Goal: Task Accomplishment & Management: Use online tool/utility

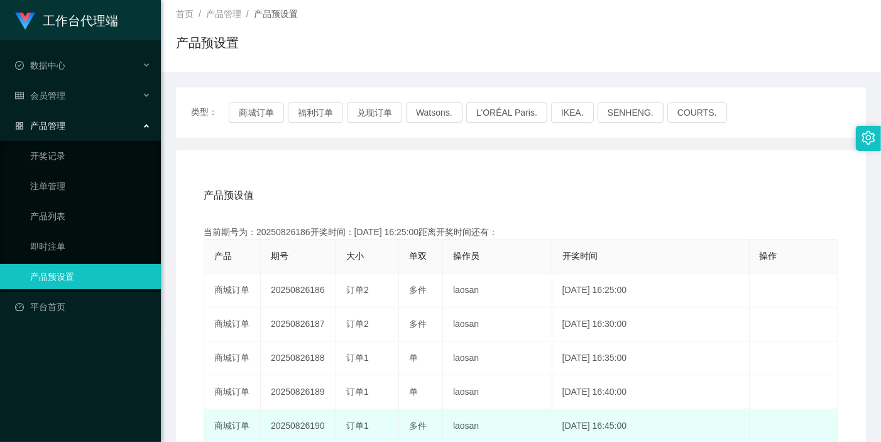
scroll to position [140, 0]
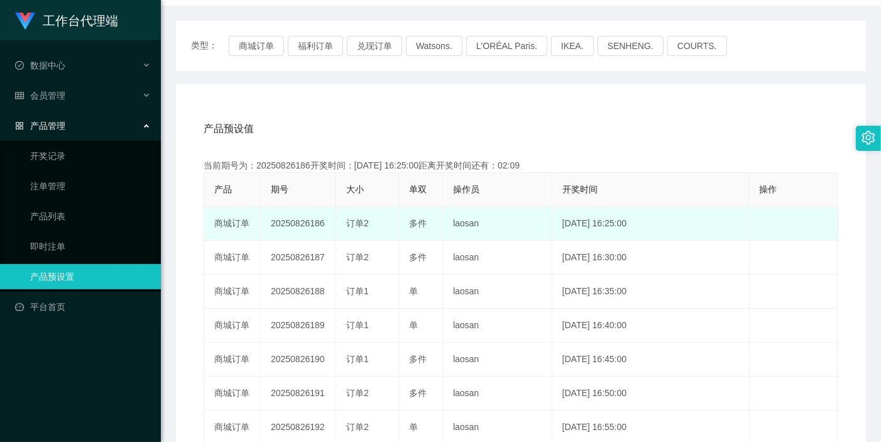
click at [302, 223] on td "20250826186" at bounding box center [298, 224] width 75 height 34
copy td "20250826186"
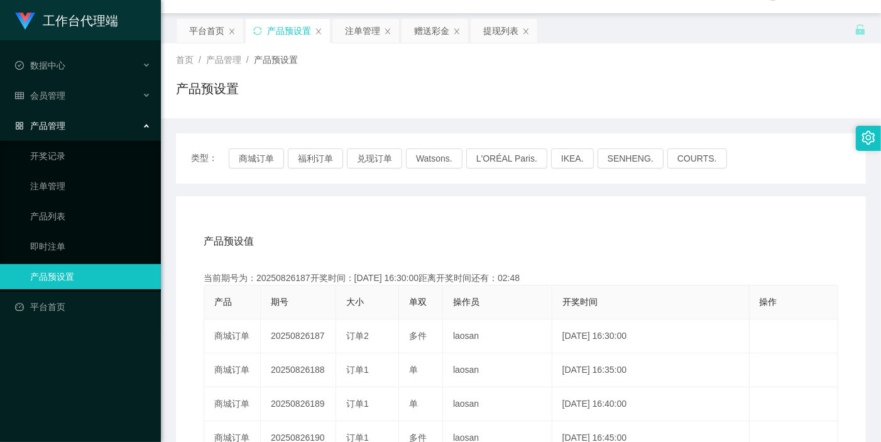
scroll to position [0, 0]
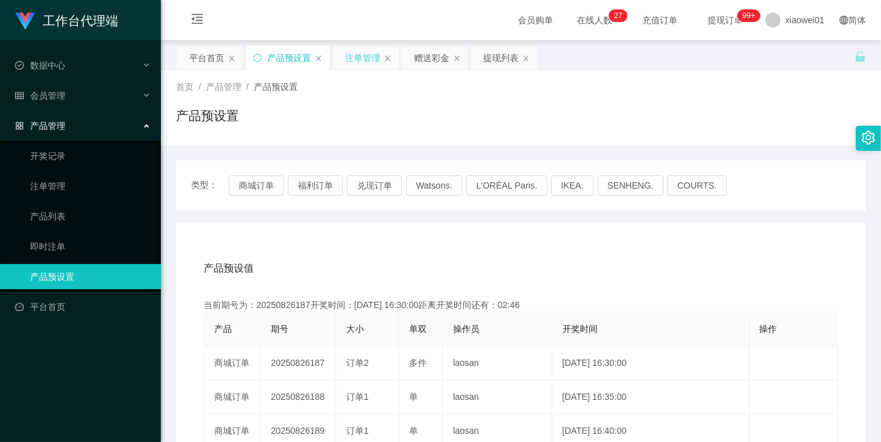
click at [351, 60] on div "注单管理" at bounding box center [362, 58] width 35 height 24
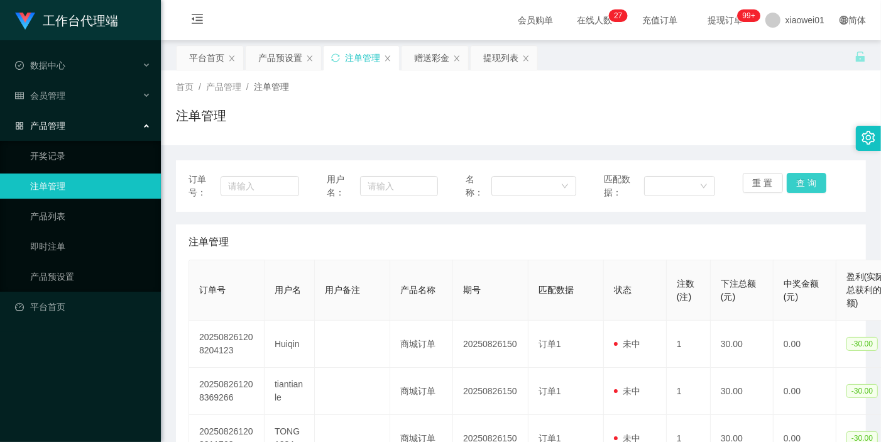
click at [796, 189] on button "查 询" at bounding box center [807, 183] width 40 height 20
click at [796, 189] on div "重 置 查 询" at bounding box center [798, 186] width 111 height 26
click at [796, 189] on button "查 询" at bounding box center [807, 183] width 40 height 20
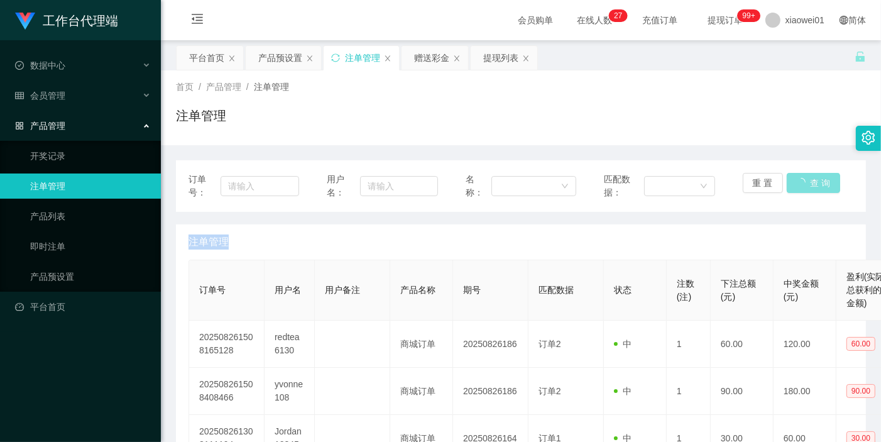
click at [796, 189] on div "重 置 查 询" at bounding box center [798, 186] width 111 height 26
click at [796, 189] on button "查 询" at bounding box center [807, 183] width 40 height 20
click at [796, 189] on div "重 置 查 询" at bounding box center [798, 186] width 111 height 26
click at [796, 189] on button "查 询" at bounding box center [807, 183] width 40 height 20
click at [796, 189] on div "重 置 查 询" at bounding box center [798, 186] width 111 height 26
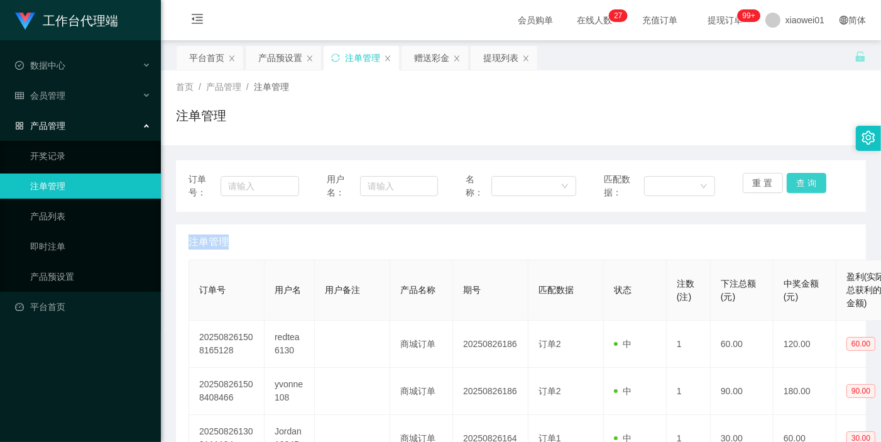
click at [796, 189] on button "查 询" at bounding box center [807, 183] width 40 height 20
click at [796, 189] on div "重 置 查 询" at bounding box center [798, 186] width 111 height 26
click at [796, 189] on button "查 询" at bounding box center [807, 183] width 40 height 20
click at [796, 189] on div "重 置 查 询" at bounding box center [798, 186] width 111 height 26
click at [796, 189] on button "查 询" at bounding box center [807, 183] width 40 height 20
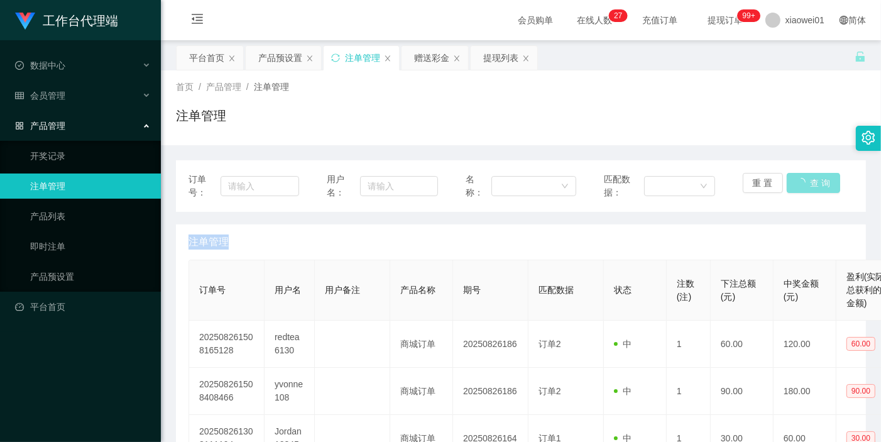
click at [796, 189] on button "查 询" at bounding box center [814, 183] width 54 height 20
click at [796, 189] on div "重 置 查 询" at bounding box center [798, 186] width 111 height 26
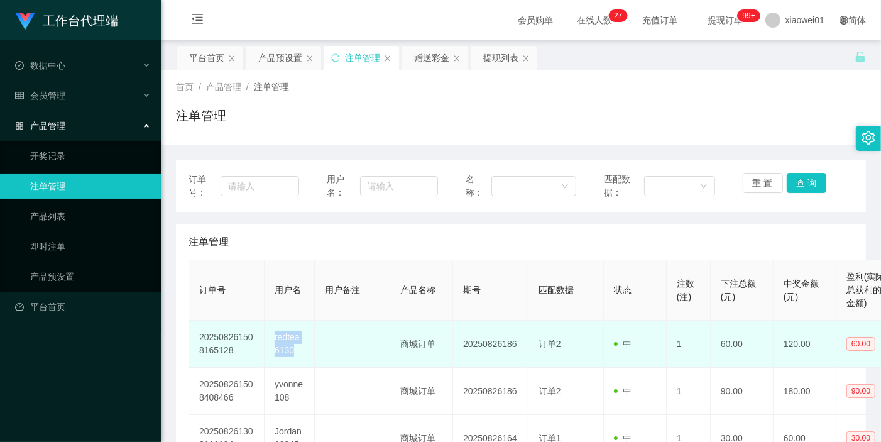
drag, startPoint x: 274, startPoint y: 337, endPoint x: 301, endPoint y: 348, distance: 28.7
click at [301, 348] on td "redtea6130" at bounding box center [290, 344] width 50 height 47
copy td "redtea6130"
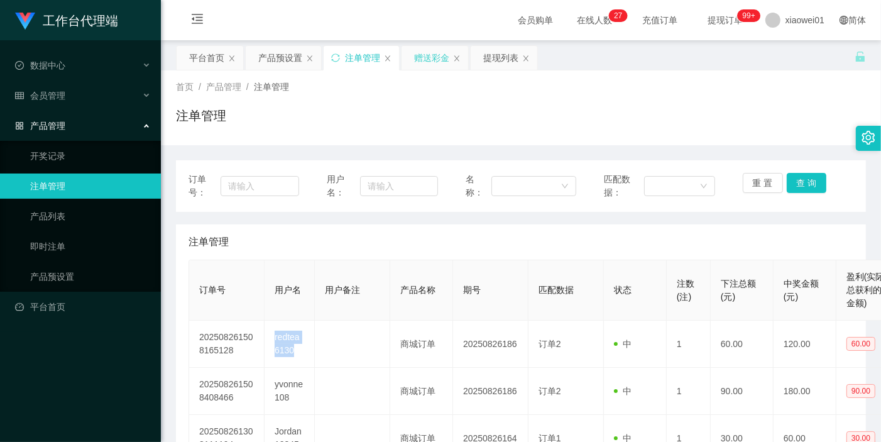
click at [438, 64] on div "赠送彩金" at bounding box center [431, 58] width 35 height 24
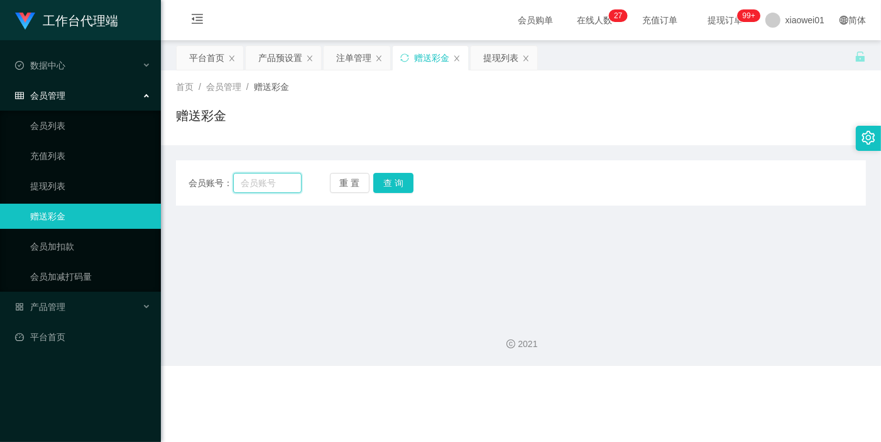
click at [286, 184] on input "text" at bounding box center [267, 183] width 69 height 20
paste input "redtea6130"
type input "redtea6130"
click at [400, 185] on button "查 询" at bounding box center [393, 183] width 40 height 20
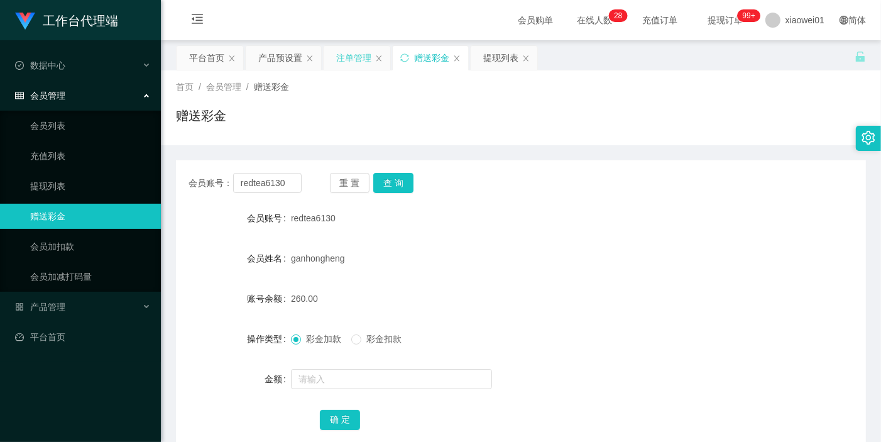
click at [350, 59] on div "注单管理" at bounding box center [353, 58] width 35 height 24
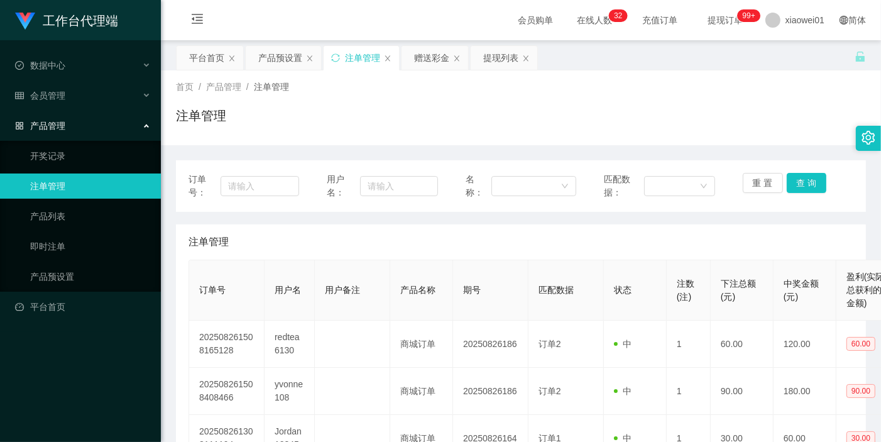
click at [355, 59] on div "注单管理" at bounding box center [362, 58] width 35 height 24
click at [189, 55] on div "平台首页" at bounding box center [206, 58] width 35 height 24
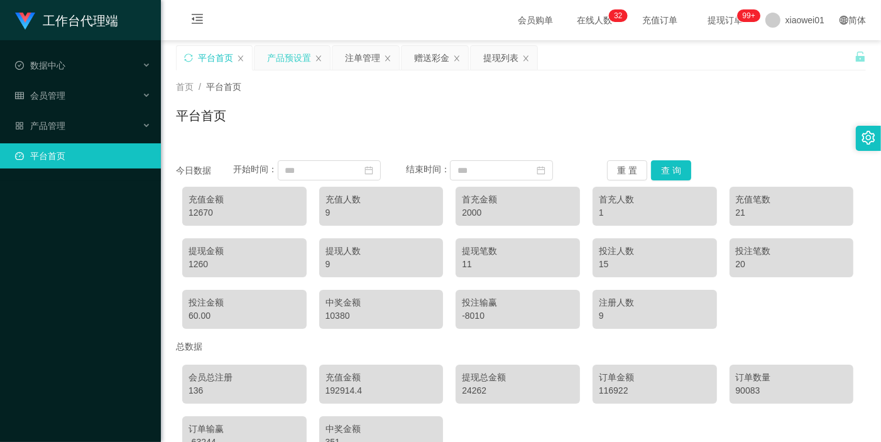
click at [292, 55] on div "产品预设置" at bounding box center [289, 58] width 44 height 24
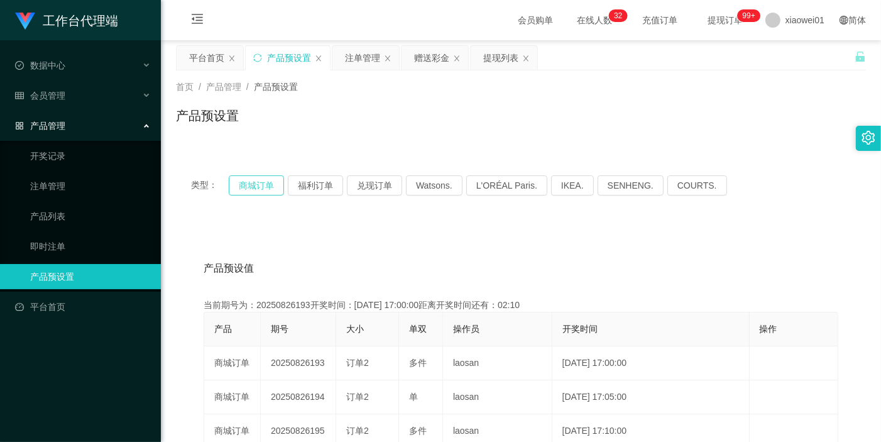
click at [251, 185] on button "商城订单" at bounding box center [256, 185] width 55 height 20
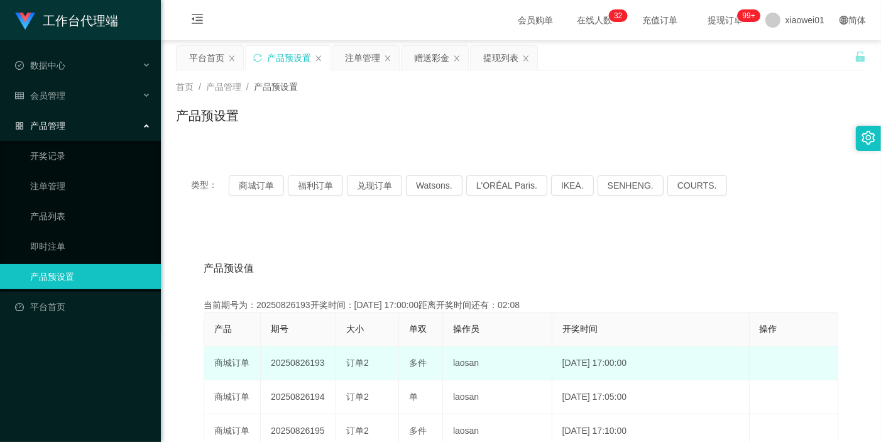
click at [294, 362] on td "20250826193" at bounding box center [298, 363] width 75 height 34
copy td "20250826193"
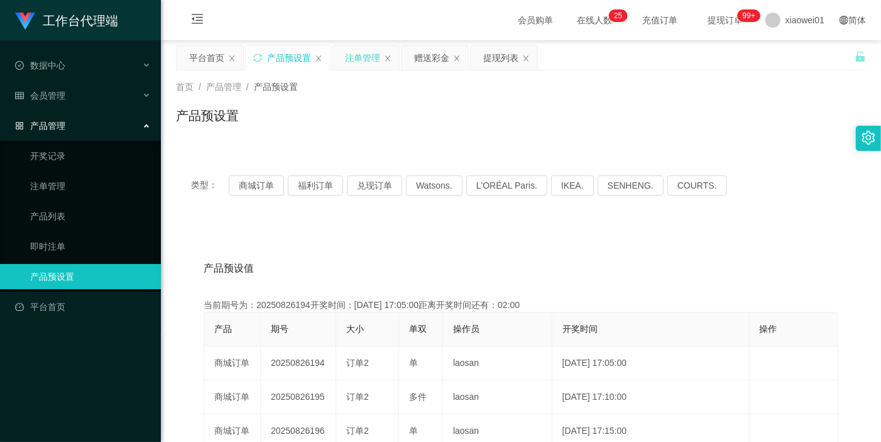
click at [377, 62] on div "注单管理" at bounding box center [362, 58] width 35 height 24
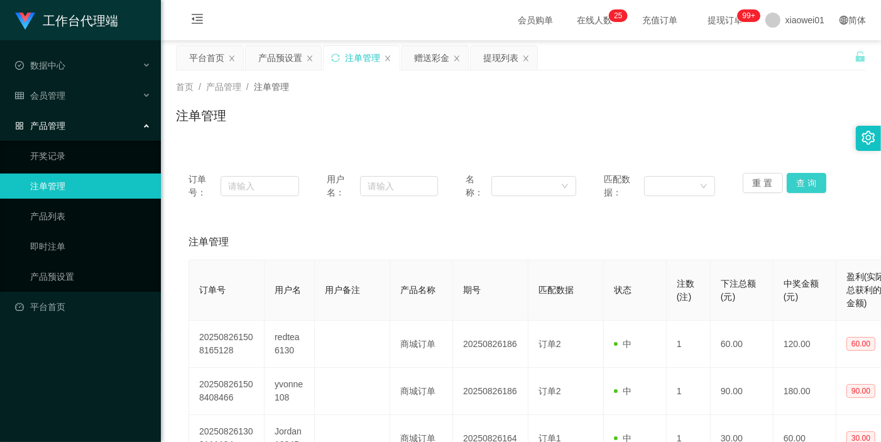
click at [787, 184] on button "查 询" at bounding box center [807, 183] width 40 height 20
click at [787, 184] on div "重 置 查 询" at bounding box center [798, 186] width 111 height 26
click at [787, 184] on button "查 询" at bounding box center [807, 183] width 40 height 20
click at [787, 184] on div "重 置 查 询" at bounding box center [798, 186] width 111 height 26
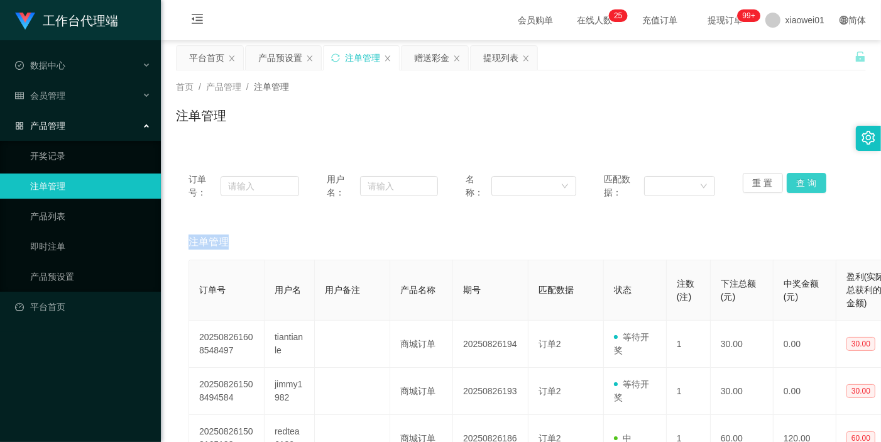
click at [787, 184] on button "查 询" at bounding box center [807, 183] width 40 height 20
click at [787, 184] on div "重 置 查 询" at bounding box center [798, 186] width 111 height 26
click at [787, 184] on button "查 询" at bounding box center [807, 183] width 40 height 20
click at [787, 184] on div "重 置 查 询" at bounding box center [798, 186] width 111 height 26
click at [787, 184] on button "查 询" at bounding box center [807, 183] width 40 height 20
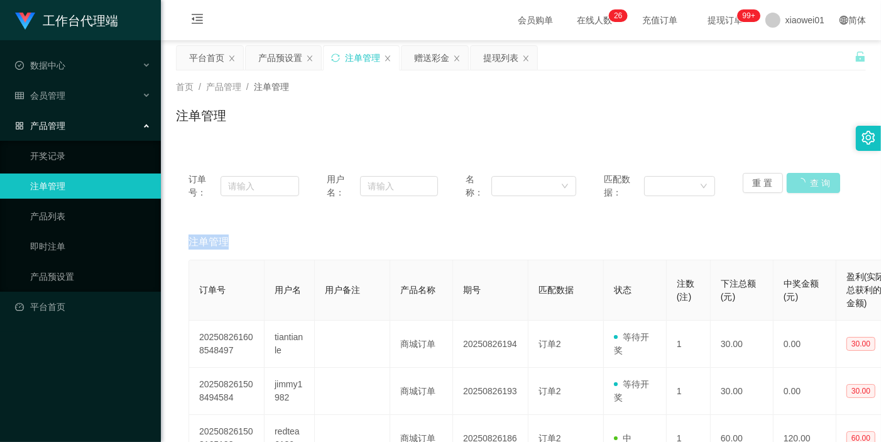
click at [787, 184] on div "重 置 查 询" at bounding box center [798, 186] width 111 height 26
click at [787, 184] on button "查 询" at bounding box center [807, 183] width 40 height 20
click at [291, 48] on div "产品预设置" at bounding box center [280, 58] width 44 height 24
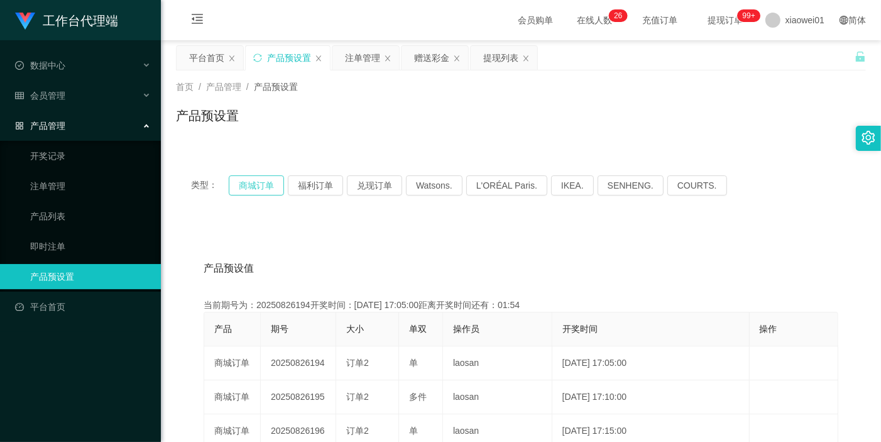
click at [270, 182] on button "商城订单" at bounding box center [256, 185] width 55 height 20
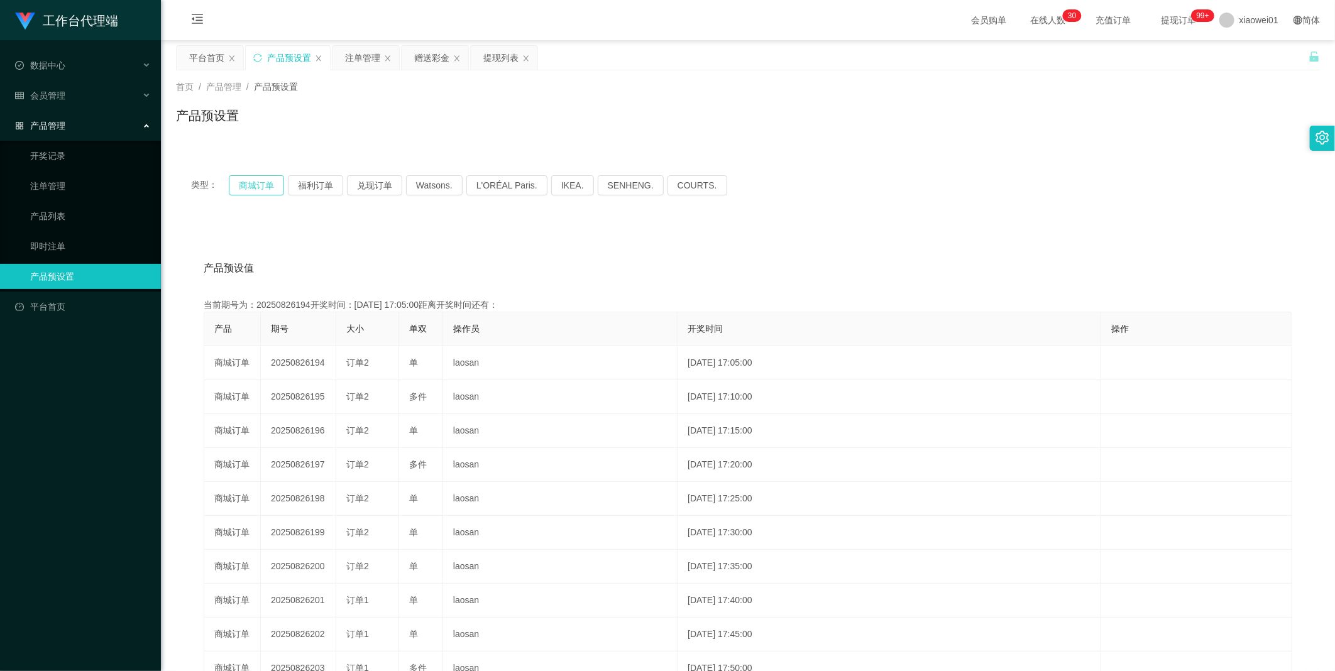
click at [253, 187] on button "商城订单" at bounding box center [256, 185] width 55 height 20
click at [354, 53] on div "注单管理" at bounding box center [362, 58] width 35 height 24
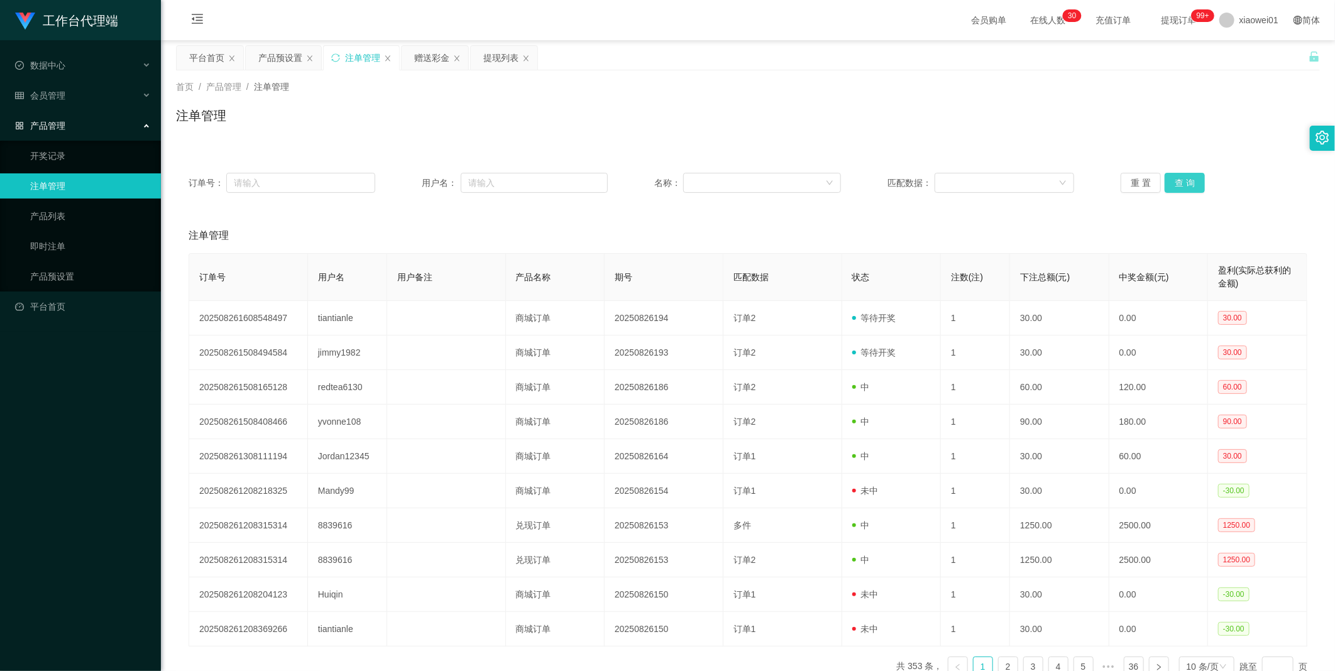
click at [881, 177] on button "查 询" at bounding box center [1185, 183] width 40 height 20
click at [881, 177] on div "重 置 查 询" at bounding box center [1214, 183] width 187 height 20
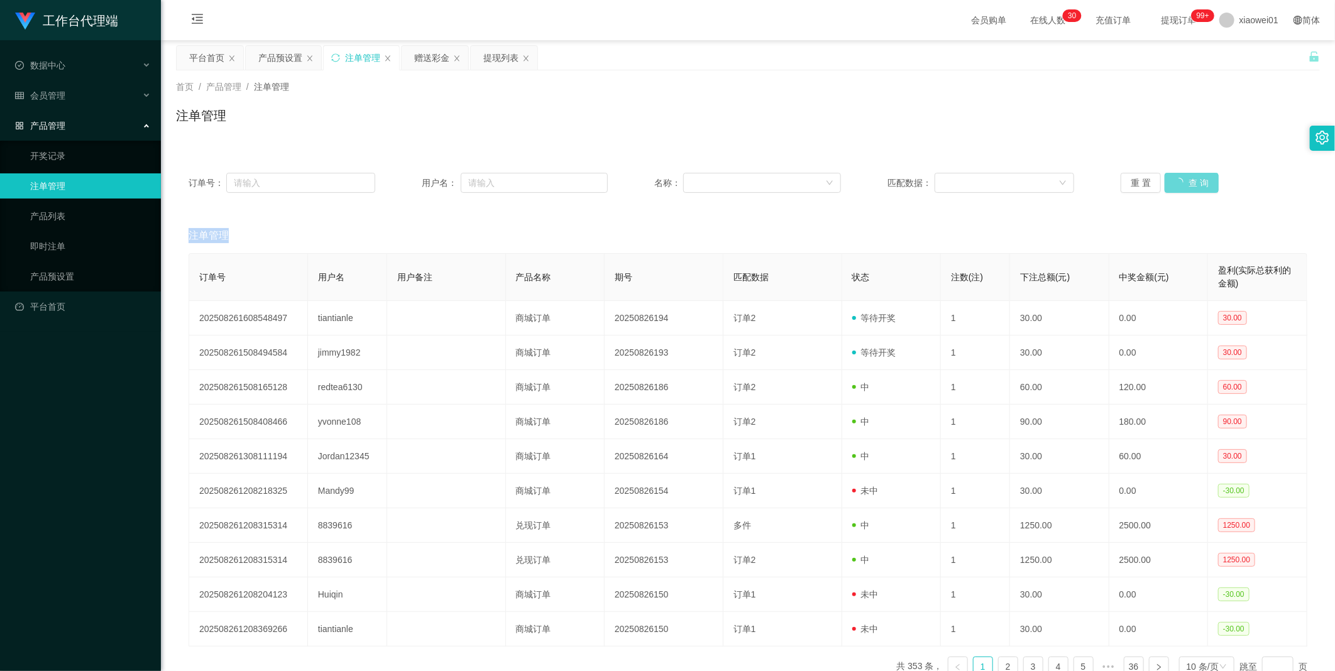
click at [881, 177] on div "重 置 查 询" at bounding box center [1214, 183] width 187 height 20
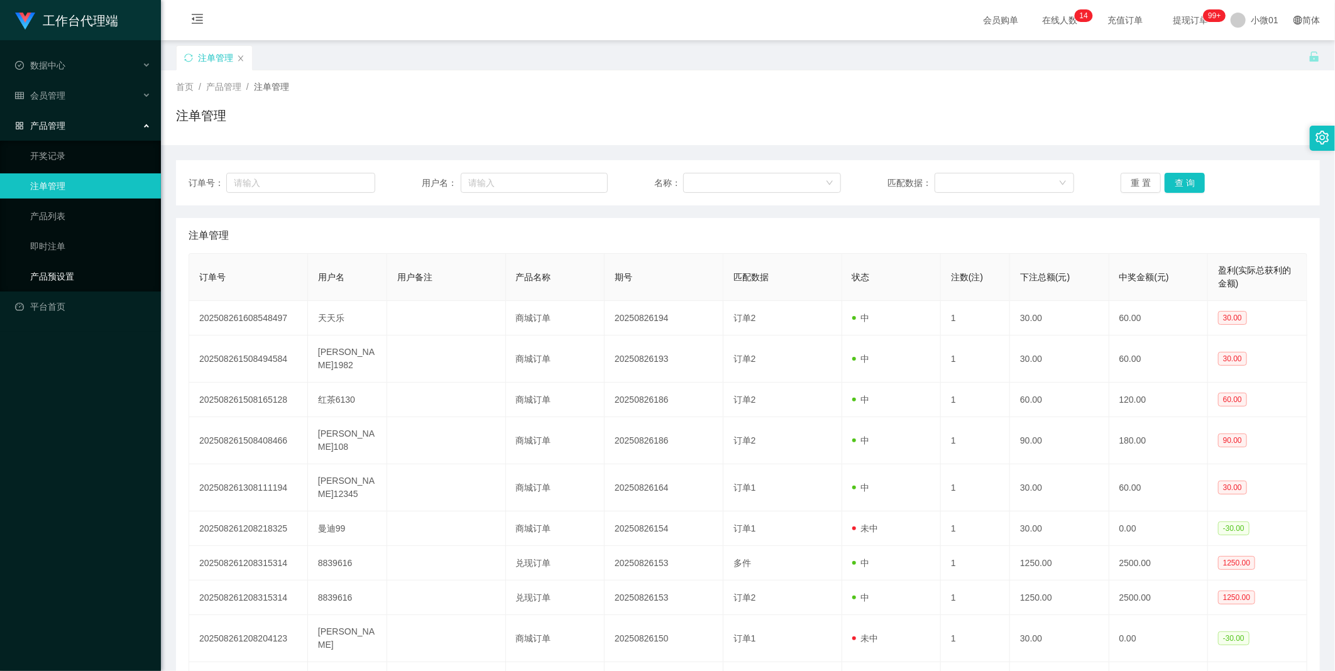
click at [60, 284] on link "产品预设置" at bounding box center [90, 276] width 121 height 25
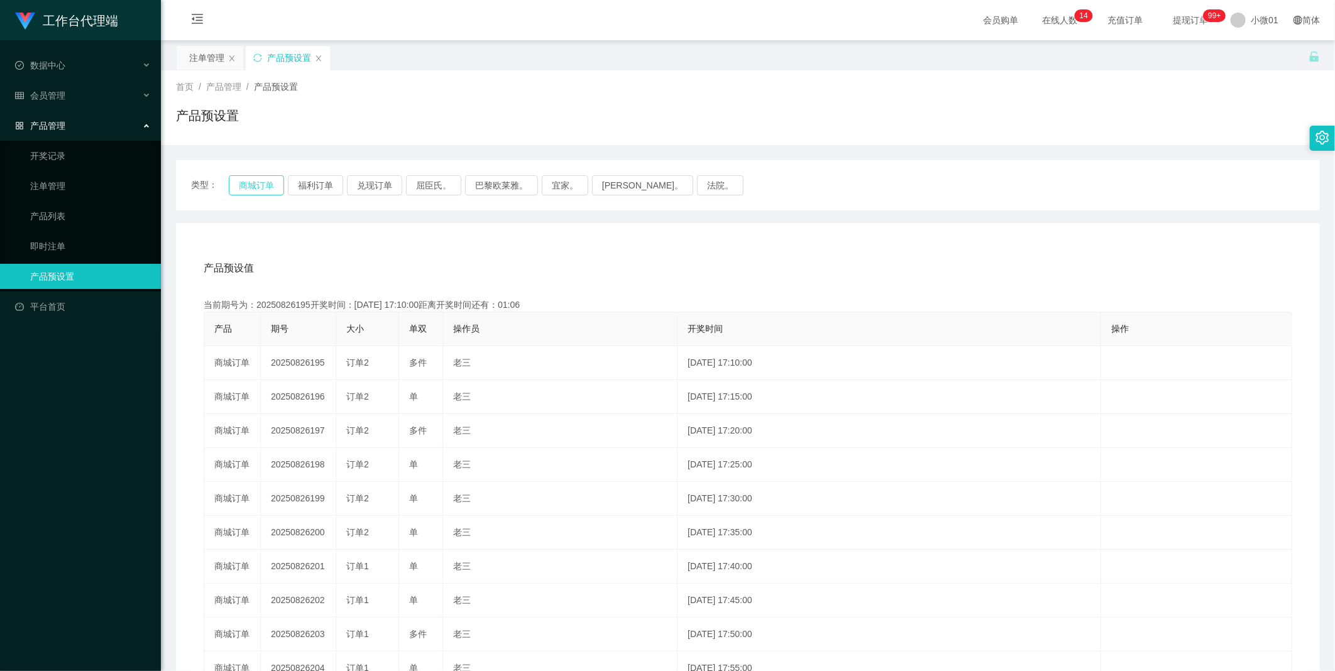
click at [257, 184] on button "商城订单" at bounding box center [256, 185] width 55 height 20
click at [58, 192] on link "注单管理" at bounding box center [90, 186] width 121 height 25
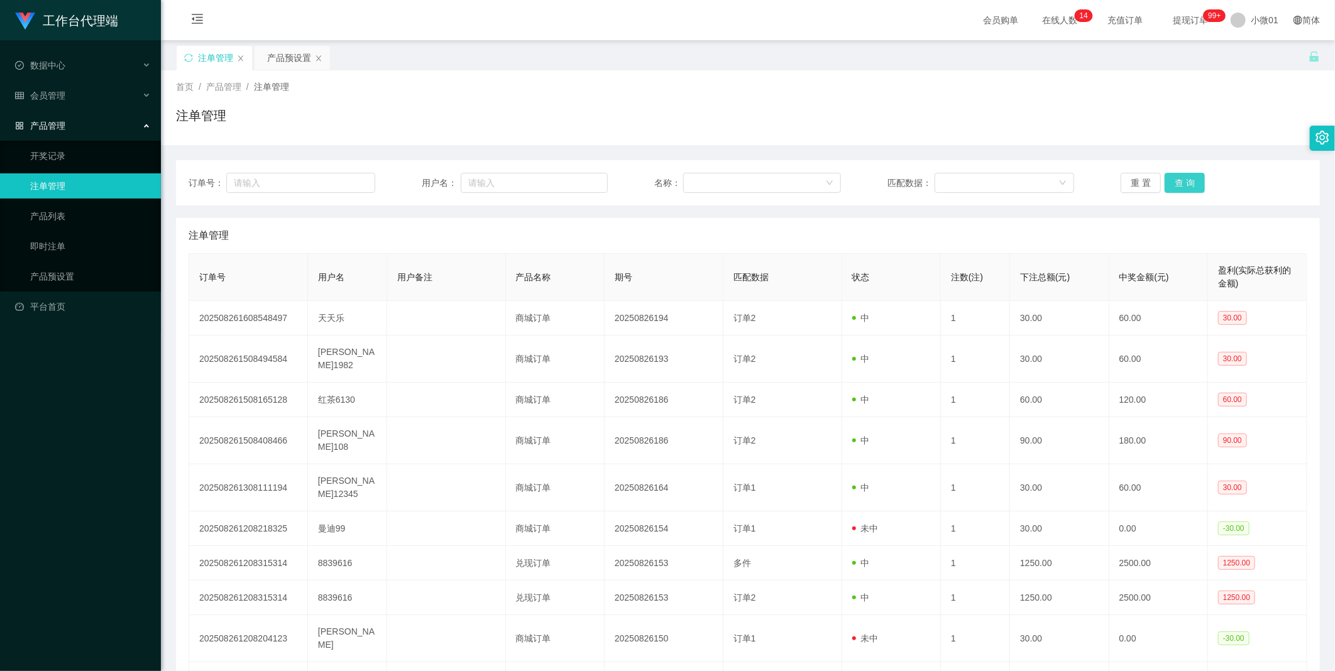
click at [1180, 178] on button "查 询" at bounding box center [1185, 183] width 40 height 20
click at [1180, 178] on div "重 置 查 询" at bounding box center [1214, 183] width 187 height 20
click at [1180, 178] on button "查 询" at bounding box center [1185, 183] width 40 height 20
click at [289, 58] on div "产品预设置" at bounding box center [289, 58] width 44 height 24
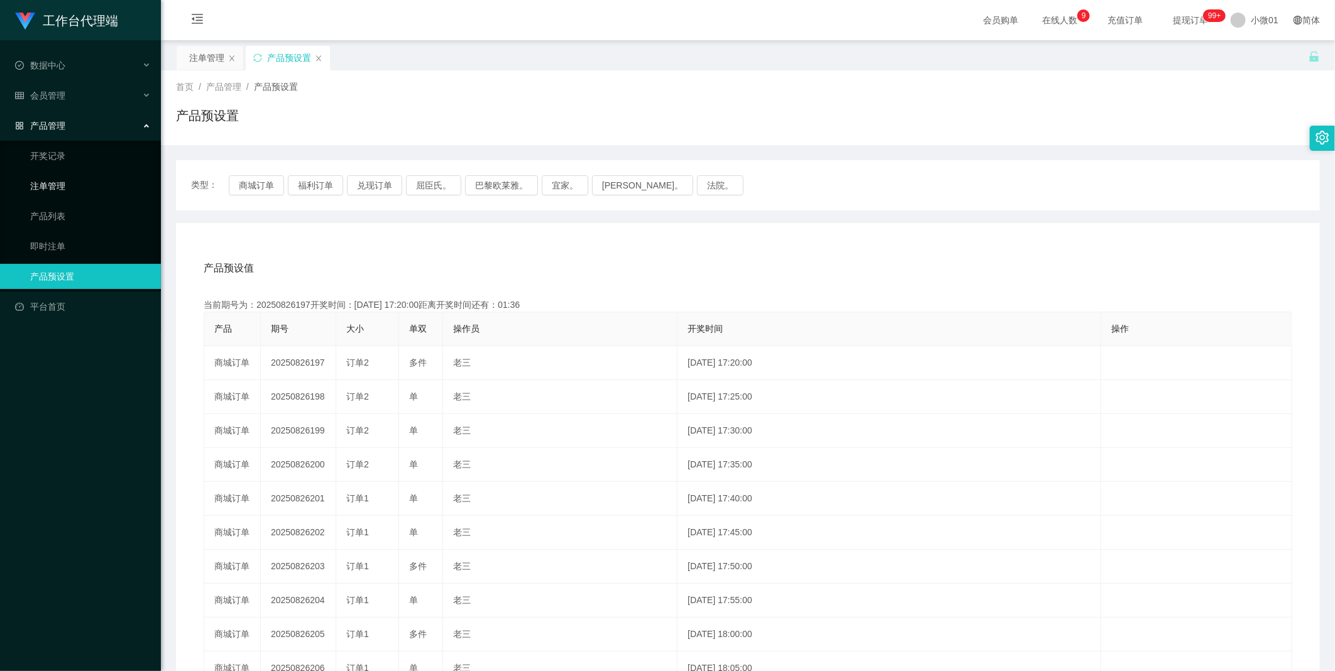
drag, startPoint x: 55, startPoint y: 180, endPoint x: 114, endPoint y: 190, distance: 60.5
click at [55, 180] on link "注单管理" at bounding box center [90, 186] width 121 height 25
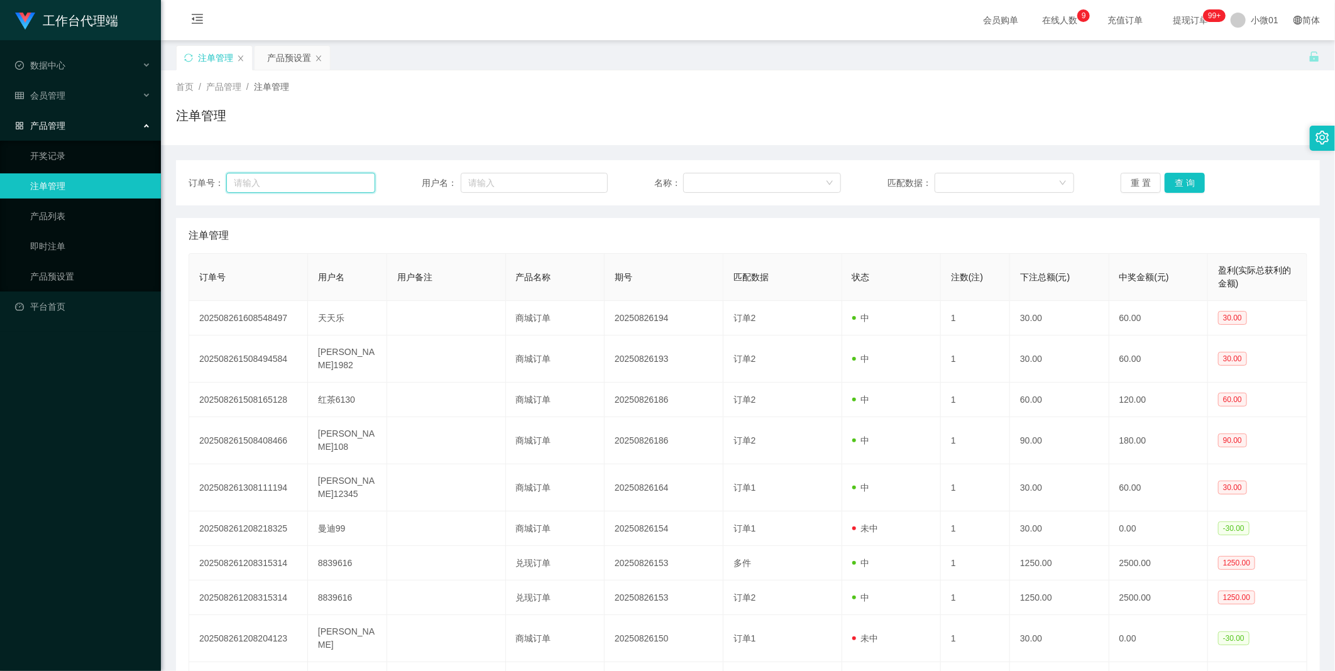
click at [332, 178] on input "text" at bounding box center [300, 183] width 149 height 20
click at [46, 108] on div "会员管理" at bounding box center [80, 95] width 161 height 25
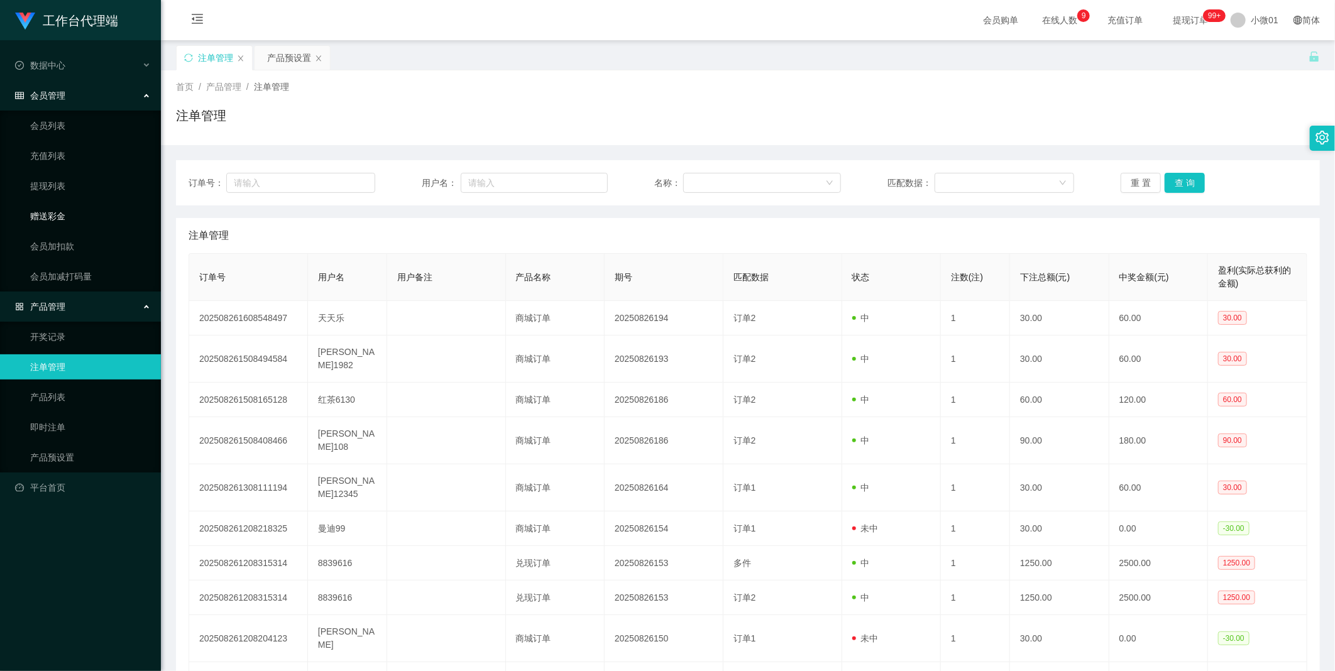
click at [41, 211] on link "赠送彩金" at bounding box center [90, 216] width 121 height 25
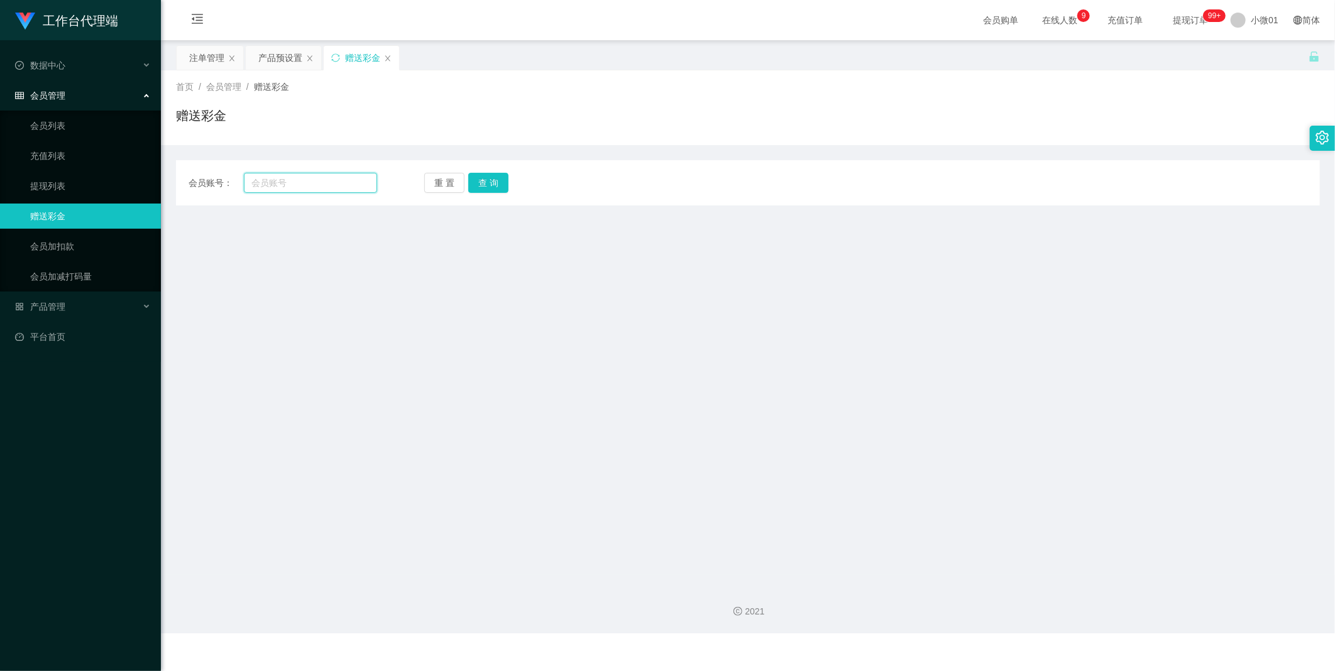
click at [280, 179] on input "text" at bounding box center [310, 183] width 133 height 20
paste input "wee5021"
type input "wee5021"
click at [478, 187] on button "查 询" at bounding box center [488, 183] width 40 height 20
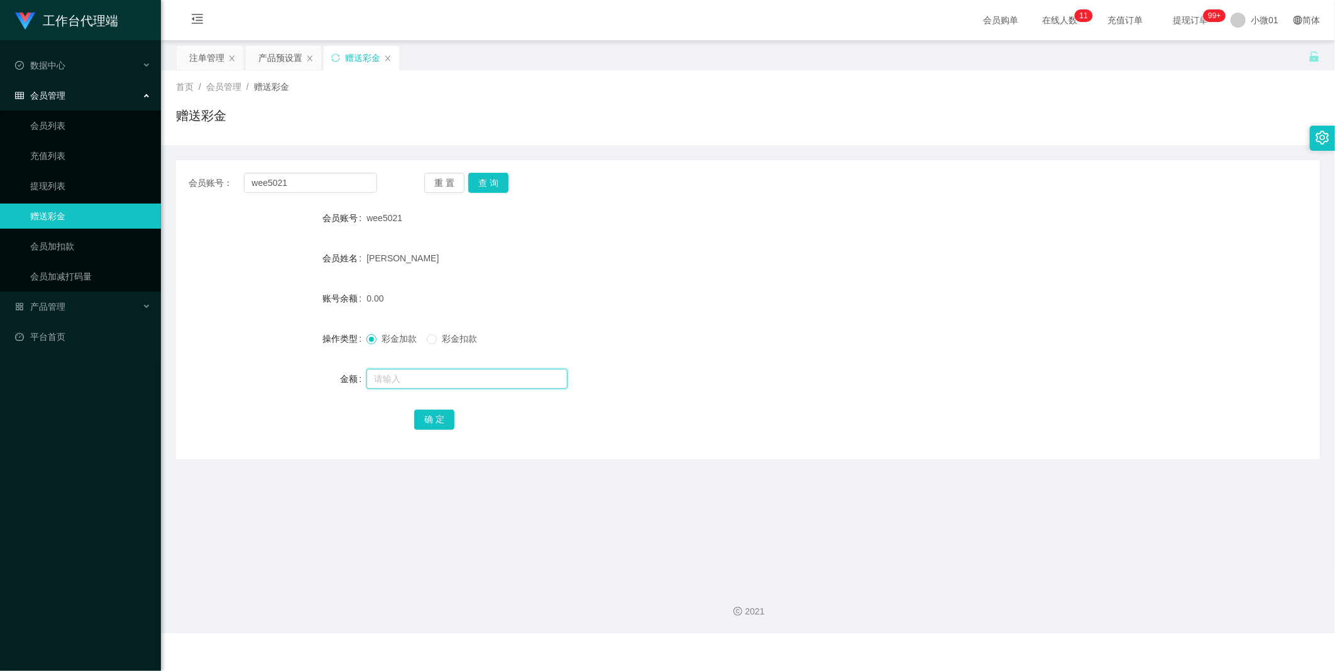
click at [387, 380] on input "text" at bounding box center [467, 379] width 201 height 20
type input "100"
click at [438, 418] on button "确 定" at bounding box center [434, 420] width 40 height 20
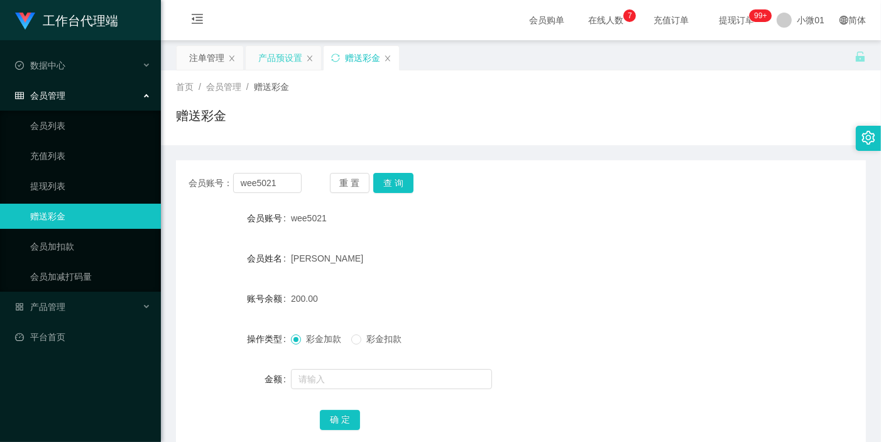
click at [265, 63] on div "产品预设置" at bounding box center [280, 58] width 44 height 24
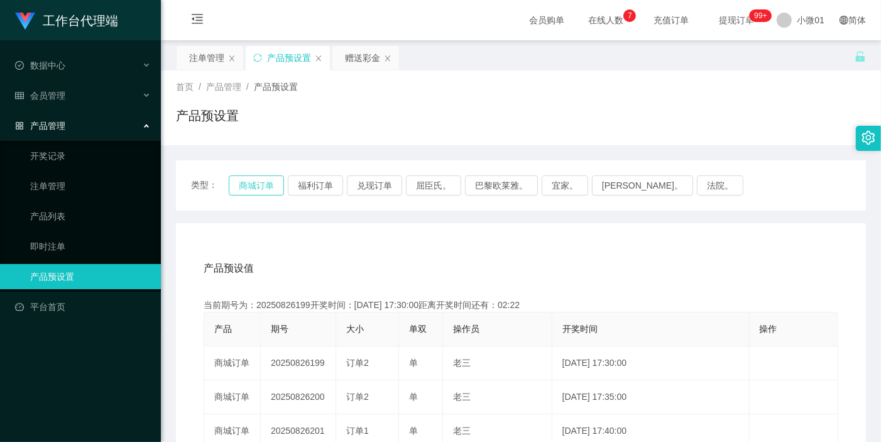
click at [259, 180] on button "商城订单" at bounding box center [256, 185] width 55 height 20
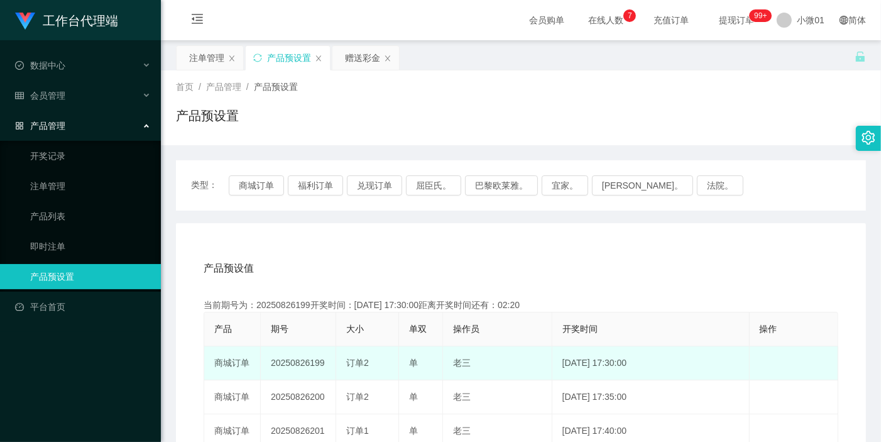
click at [286, 365] on td "20250826199" at bounding box center [298, 363] width 75 height 34
copy td "20250826199"
click at [301, 360] on td "20250826199" at bounding box center [298, 363] width 75 height 34
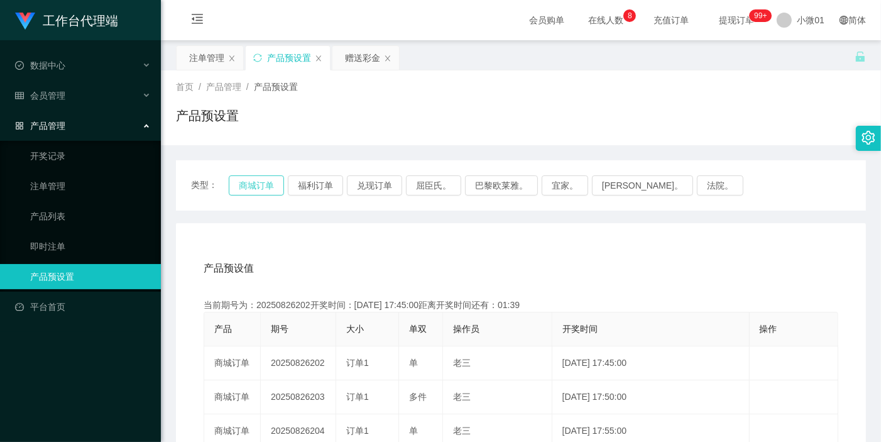
click at [246, 192] on button "商城订单" at bounding box center [256, 185] width 55 height 20
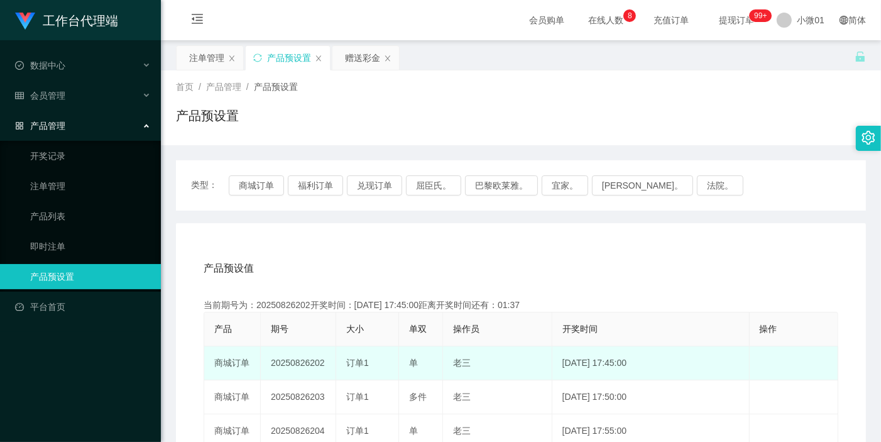
click at [297, 360] on td "20250826202" at bounding box center [298, 363] width 75 height 34
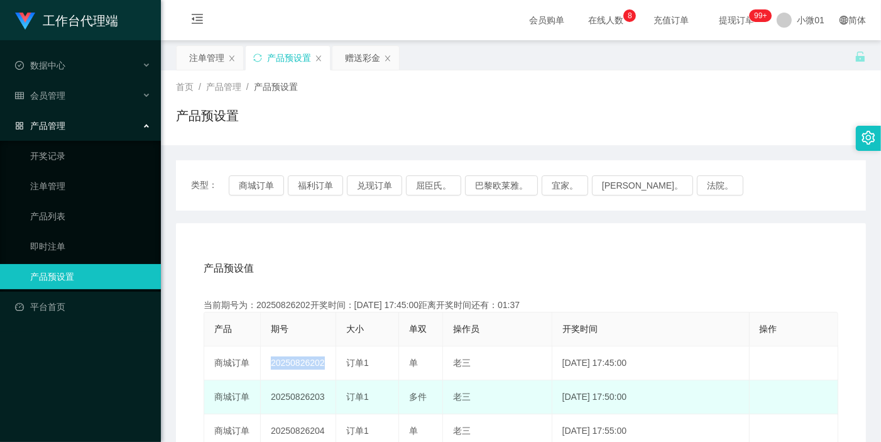
copy td "20250826202"
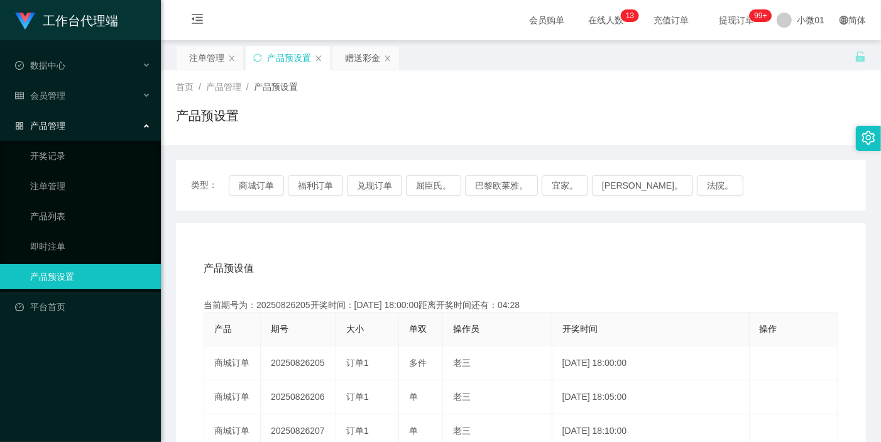
click at [267, 174] on div "类型： 商城订单 福利订单 兑现订单 屈臣氏。 巴黎欧莱雅。 宜家。 森亨。 法院。" at bounding box center [521, 185] width 690 height 50
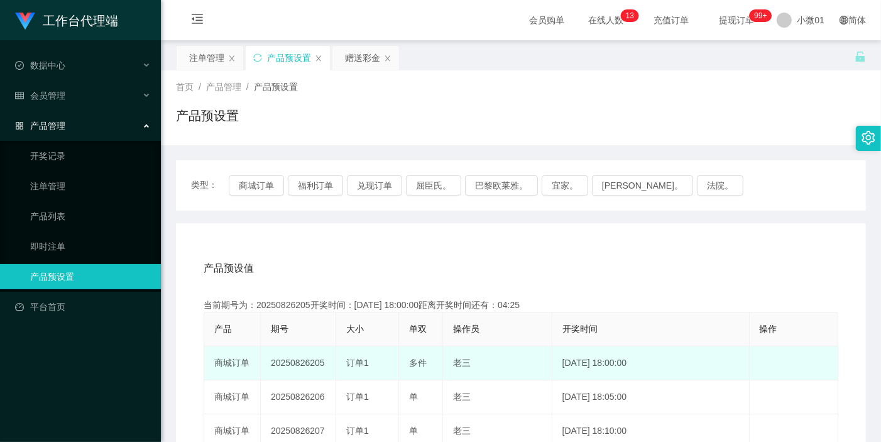
click at [297, 362] on td "20250826205" at bounding box center [298, 363] width 75 height 34
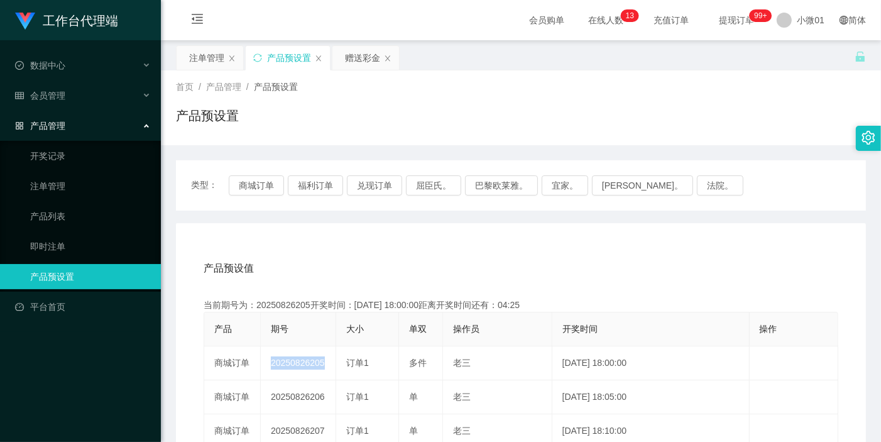
copy td "20250826205"
drag, startPoint x: 38, startPoint y: 190, endPoint x: 176, endPoint y: 187, distance: 138.3
click at [38, 190] on link "注单管理" at bounding box center [90, 186] width 121 height 25
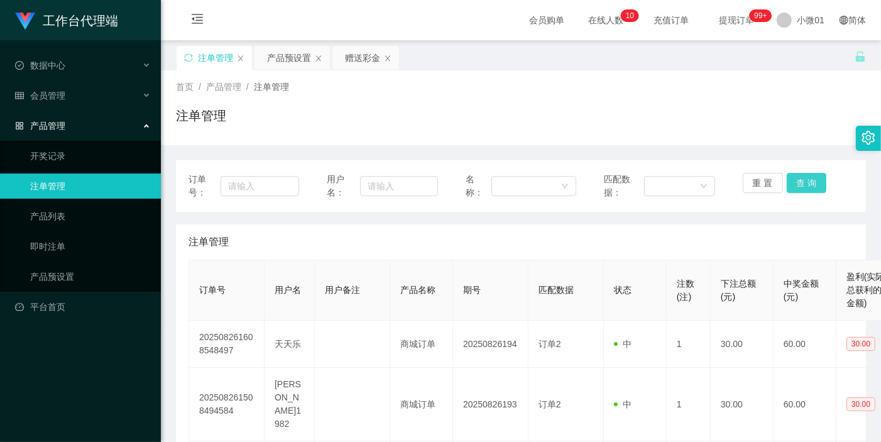
click at [800, 178] on button "查 询" at bounding box center [807, 183] width 40 height 20
click at [800, 178] on div "重 置 查 询" at bounding box center [798, 186] width 111 height 26
click at [800, 178] on button "查 询" at bounding box center [814, 183] width 54 height 20
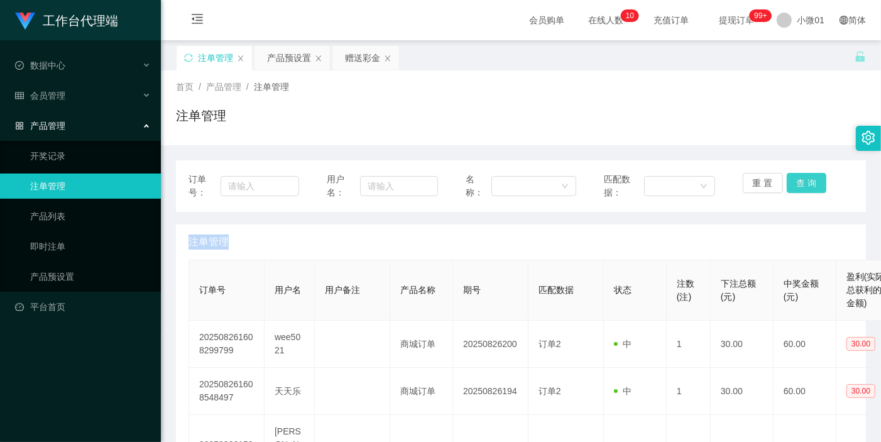
click at [800, 178] on div "重 置 查 询" at bounding box center [798, 186] width 111 height 26
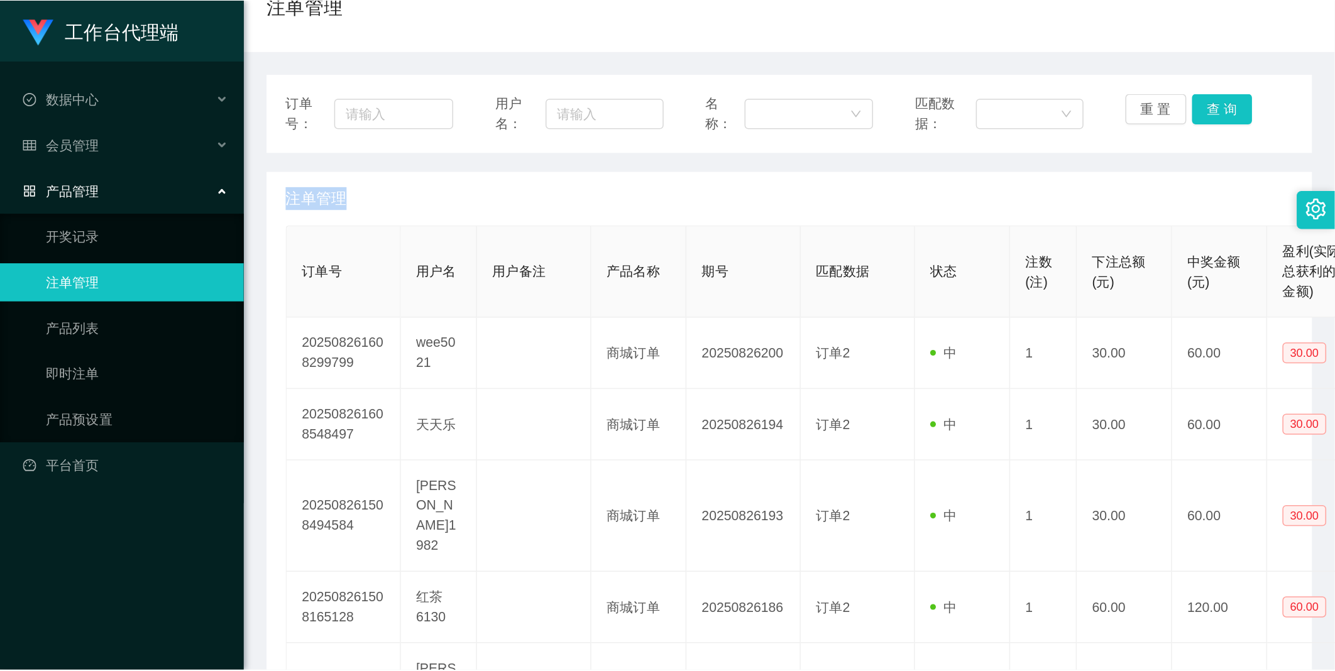
scroll to position [140, 0]
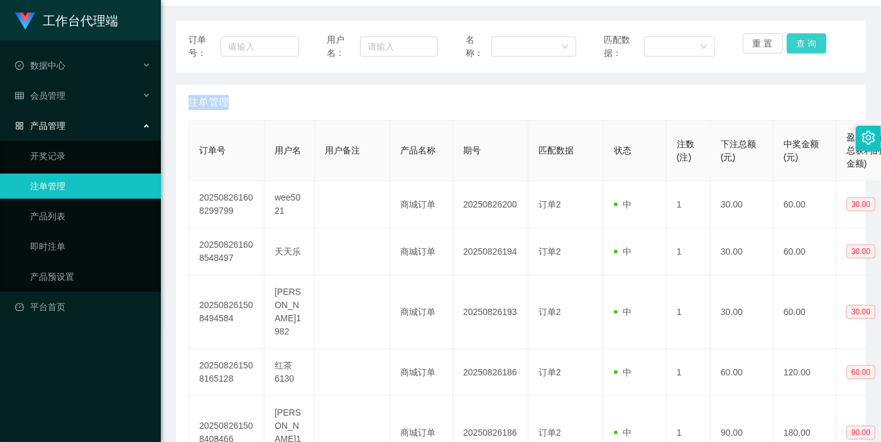
click at [813, 46] on button "查 询" at bounding box center [807, 43] width 40 height 20
click at [813, 46] on div "重 置 查 询" at bounding box center [798, 46] width 111 height 26
click at [813, 46] on button "查 询" at bounding box center [807, 43] width 40 height 20
click at [813, 46] on div "重 置 查 询" at bounding box center [798, 46] width 111 height 26
click at [813, 46] on button "查 询" at bounding box center [807, 43] width 40 height 20
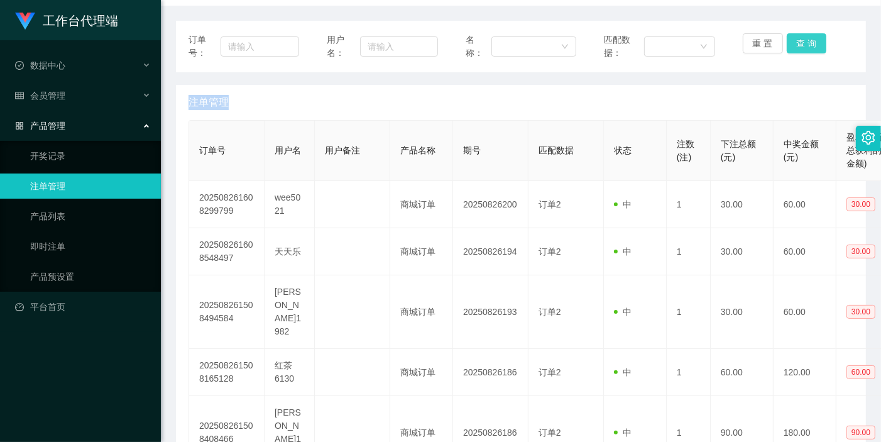
click at [812, 46] on div "重 置 查 询" at bounding box center [798, 46] width 111 height 26
click at [812, 46] on button "查 询" at bounding box center [807, 43] width 40 height 20
click at [812, 46] on button "查 询" at bounding box center [814, 43] width 54 height 20
click at [812, 46] on div "重 置 查 询" at bounding box center [798, 46] width 111 height 26
click at [812, 46] on button "查 询" at bounding box center [807, 43] width 40 height 20
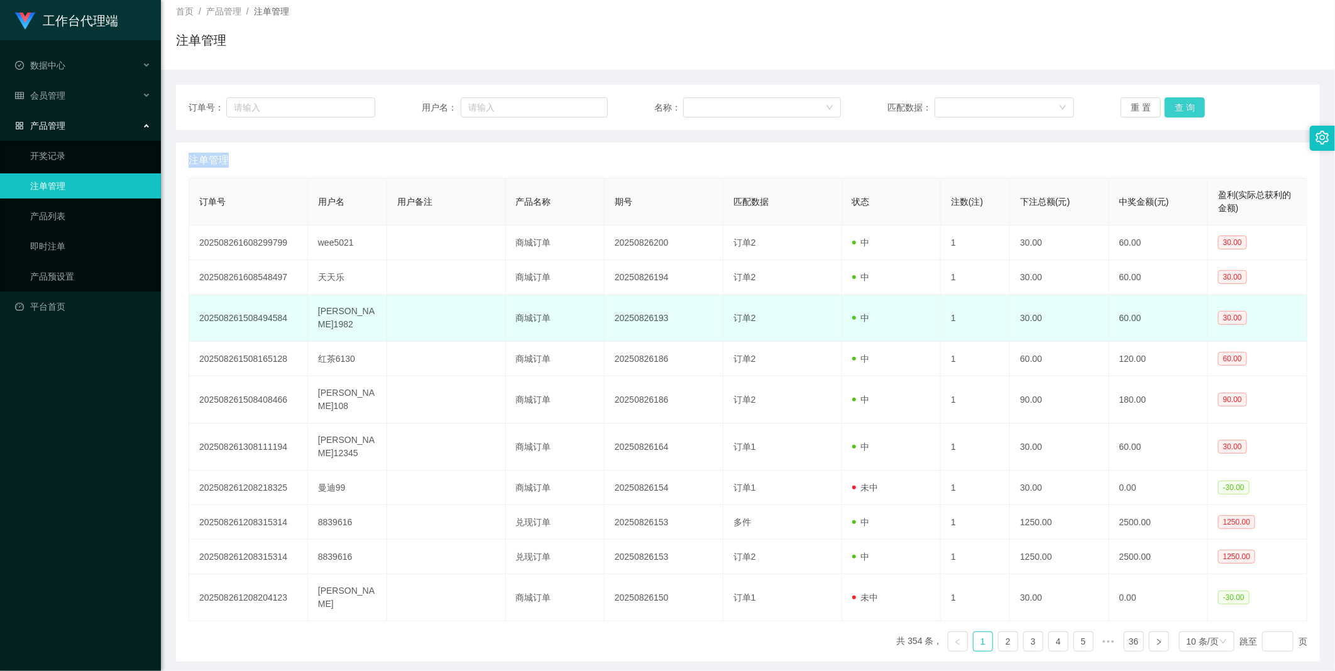
scroll to position [0, 0]
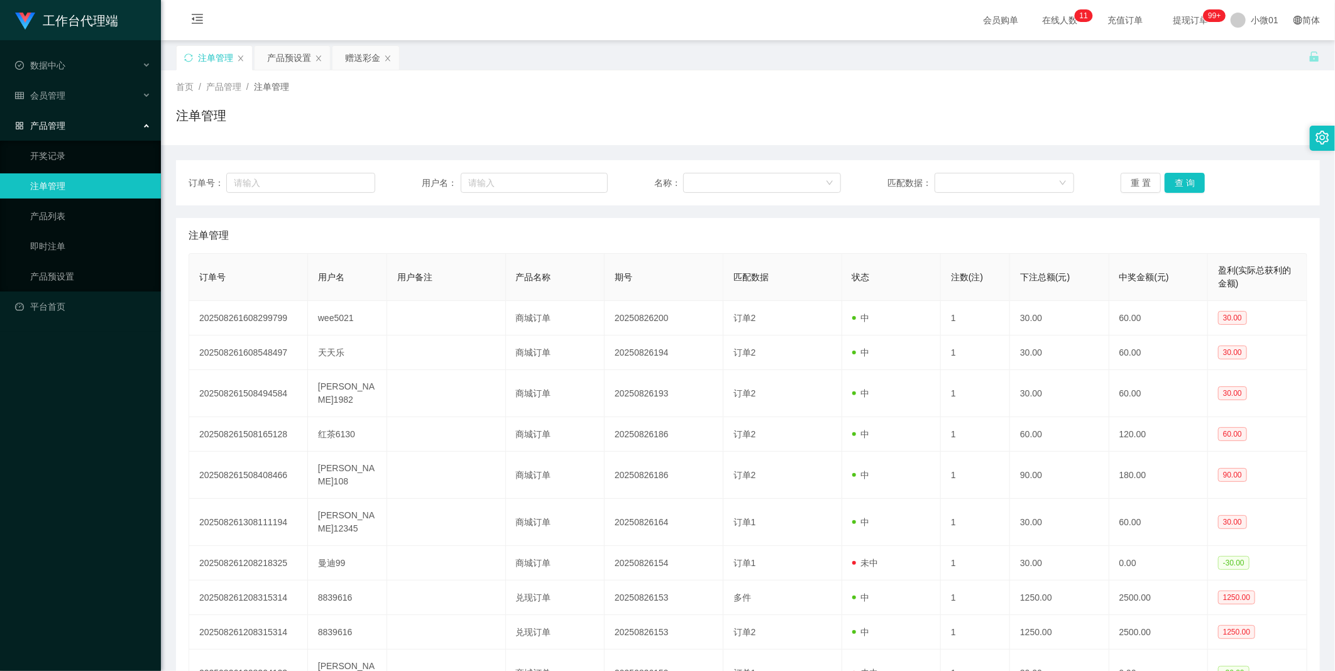
click at [39, 181] on link "注单管理" at bounding box center [90, 186] width 121 height 25
click at [1172, 180] on button "查 询" at bounding box center [1185, 183] width 40 height 20
click at [1172, 180] on div "重 置 查 询" at bounding box center [1214, 183] width 187 height 20
click at [1172, 180] on button "查 询" at bounding box center [1185, 183] width 40 height 20
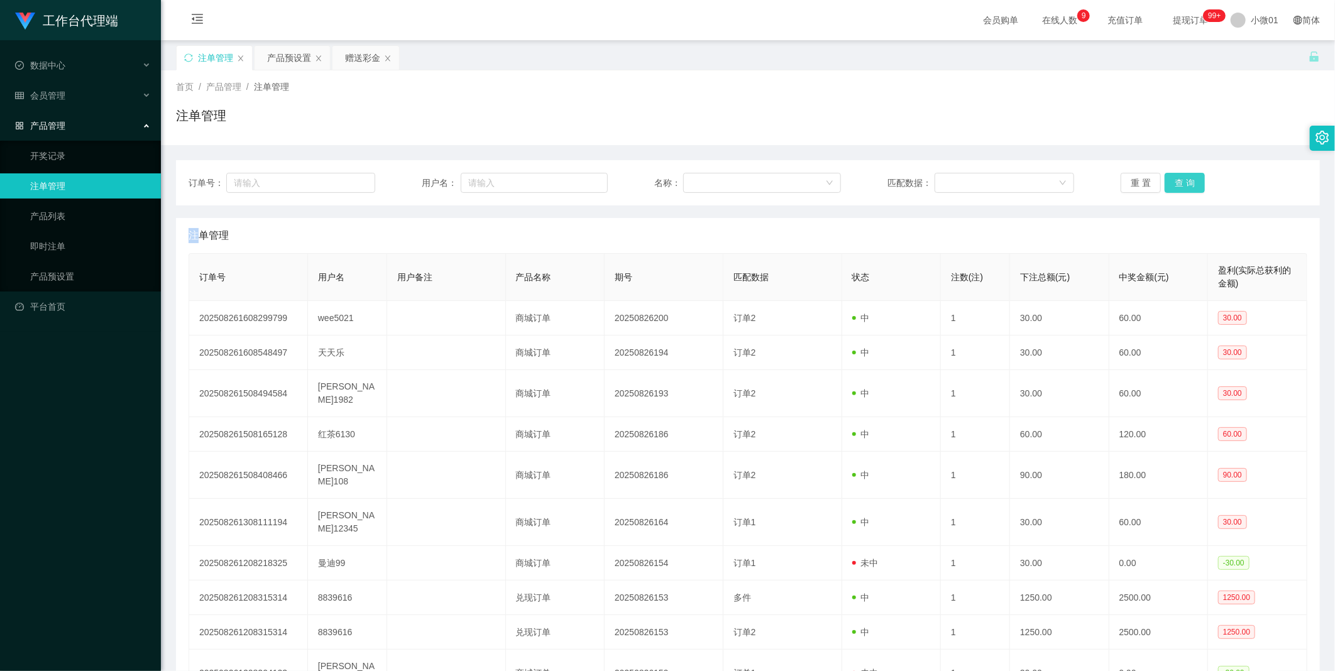
click at [1173, 180] on button "查 询" at bounding box center [1185, 183] width 40 height 20
click at [1173, 180] on div "重 置 查 询" at bounding box center [1214, 183] width 187 height 20
click at [1173, 180] on button "查 询" at bounding box center [1185, 183] width 40 height 20
click at [1173, 180] on div "重 置 查 询" at bounding box center [1214, 183] width 187 height 20
click at [1173, 180] on button "查 询" at bounding box center [1185, 183] width 40 height 20
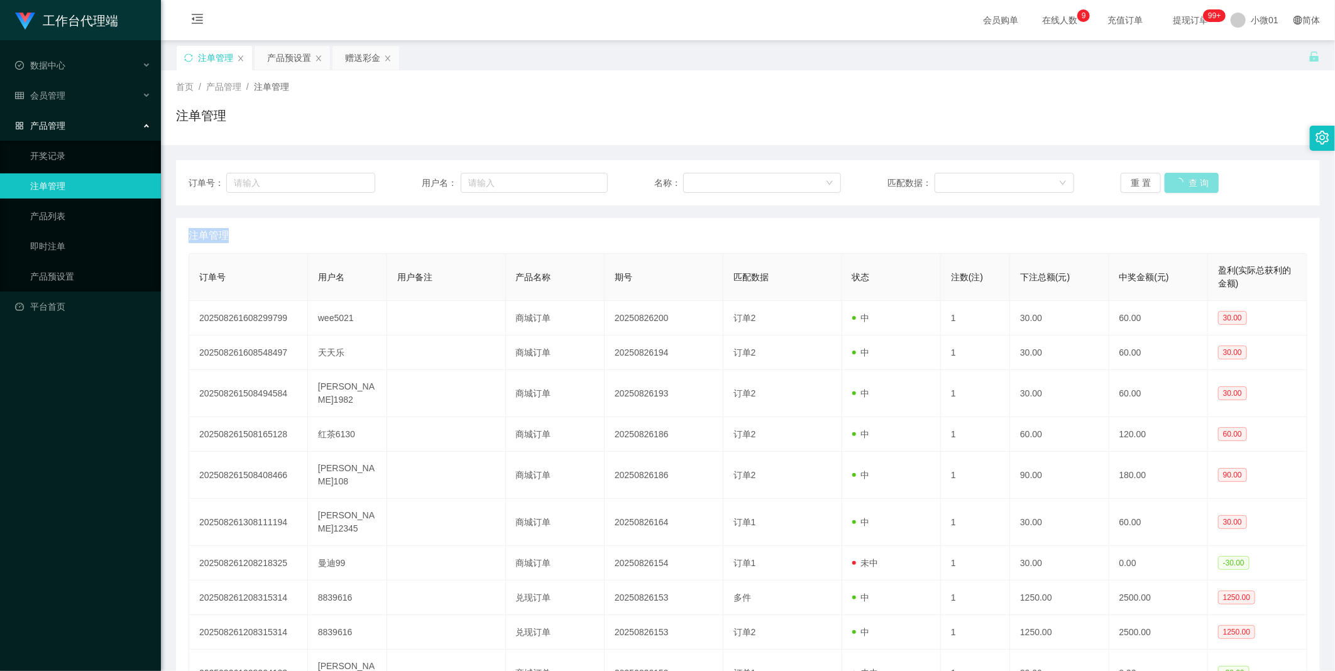
click at [1173, 180] on div "重 置 查 询" at bounding box center [1214, 183] width 187 height 20
click at [1173, 187] on button "查 询" at bounding box center [1185, 183] width 40 height 20
click at [284, 60] on div "产品预设置" at bounding box center [289, 58] width 44 height 24
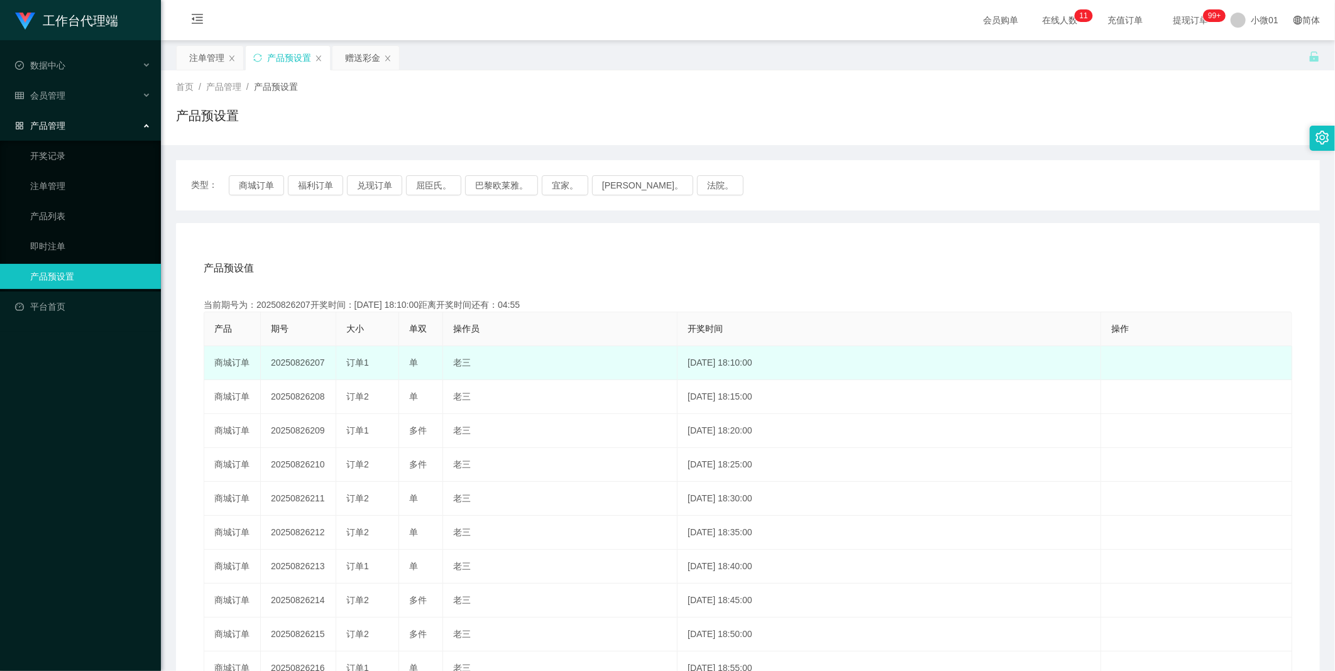
click at [291, 360] on td "20250826207" at bounding box center [298, 363] width 75 height 34
copy td "20250826207"
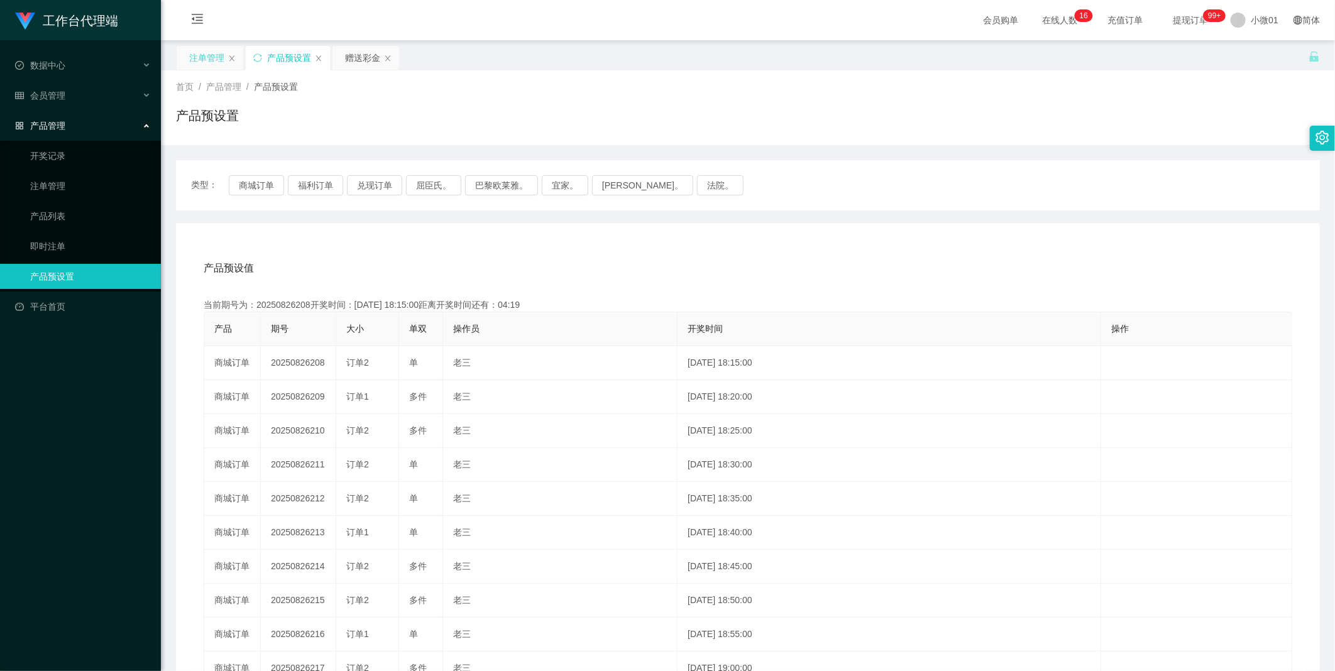
click at [198, 55] on div "注单管理" at bounding box center [206, 58] width 35 height 24
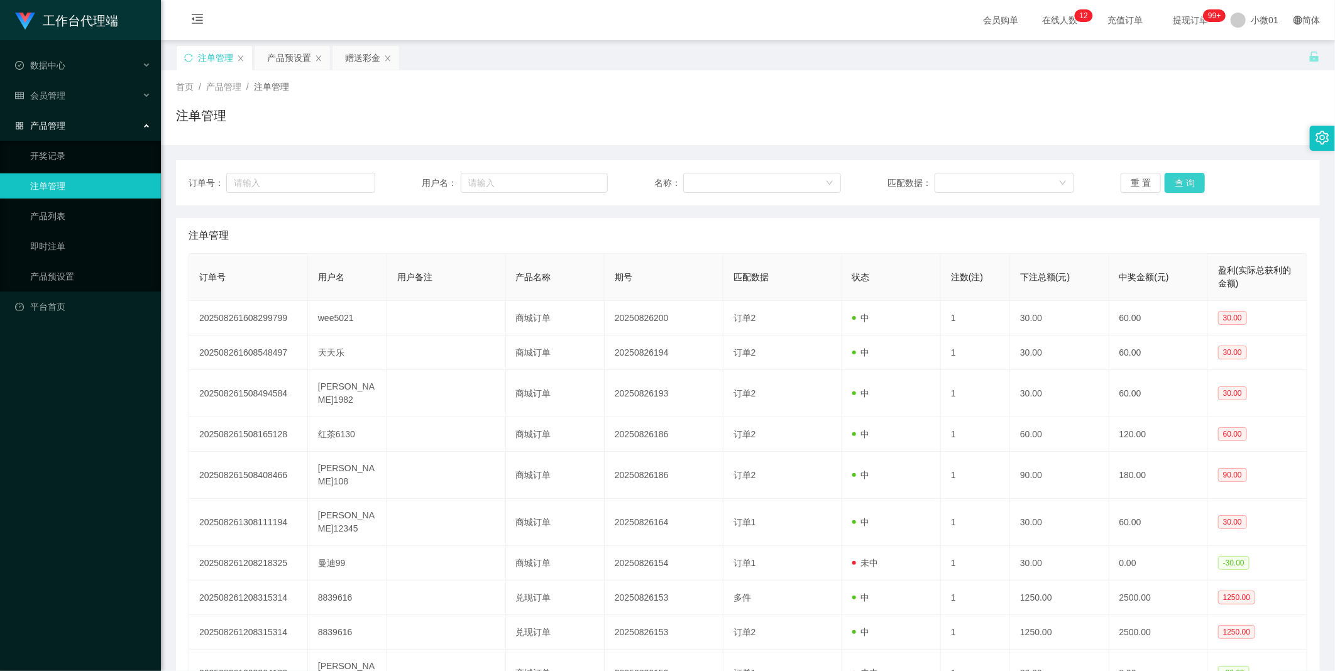
click at [1189, 180] on button "查 询" at bounding box center [1185, 183] width 40 height 20
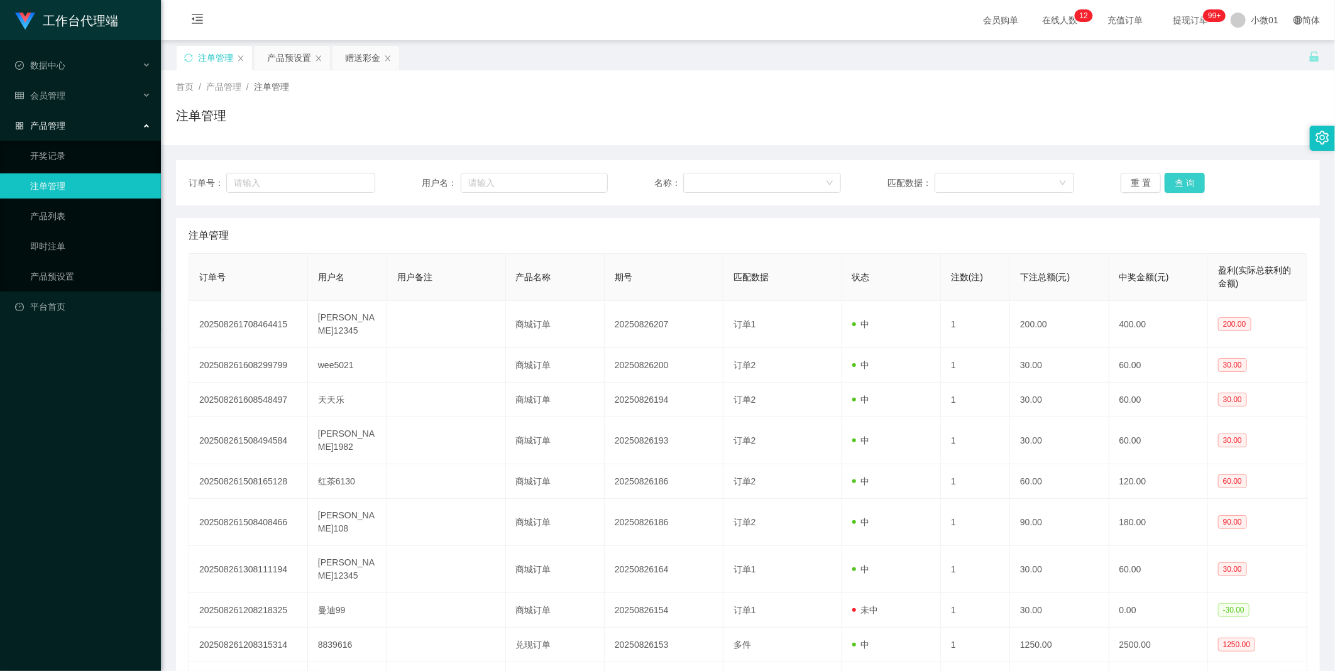
click at [1189, 180] on button "查 询" at bounding box center [1185, 183] width 40 height 20
click at [1189, 180] on div "重 置 查 询" at bounding box center [1214, 183] width 187 height 20
click at [1189, 180] on button "查 询" at bounding box center [1185, 183] width 40 height 20
click at [1189, 180] on button "查 询" at bounding box center [1192, 183] width 54 height 20
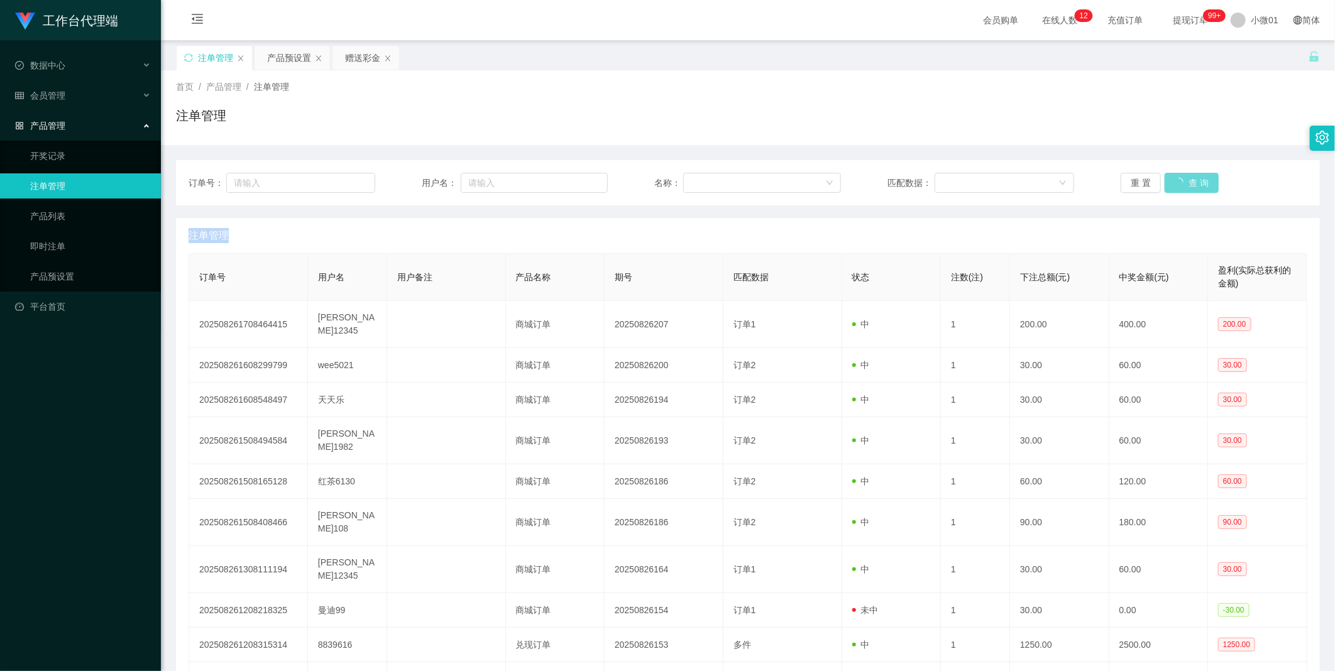
click at [1189, 180] on div "重 置 查 询" at bounding box center [1214, 183] width 187 height 20
click at [1189, 180] on button "查 询" at bounding box center [1185, 183] width 40 height 20
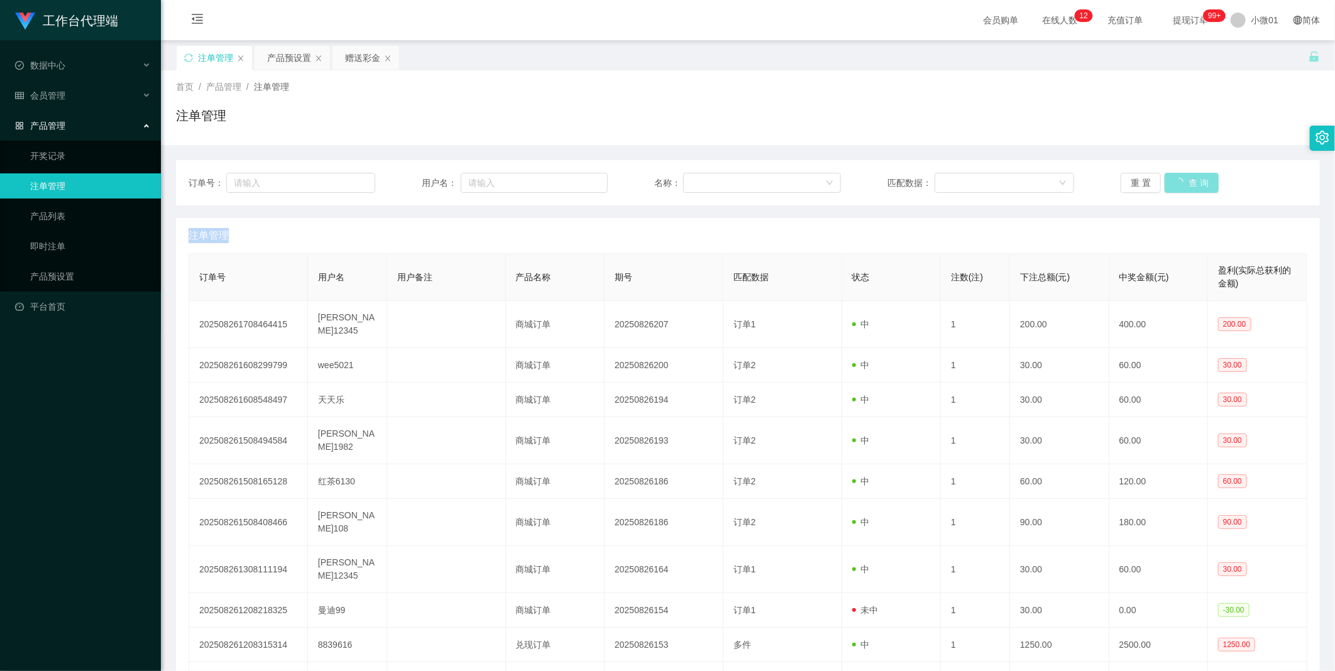
click at [1189, 180] on button "查 询" at bounding box center [1192, 183] width 54 height 20
click at [1189, 180] on div "重 置 查 询" at bounding box center [1214, 183] width 187 height 20
click at [1189, 180] on button "查 询" at bounding box center [1185, 183] width 40 height 20
click at [322, 48] on div "产品预设置" at bounding box center [292, 58] width 75 height 24
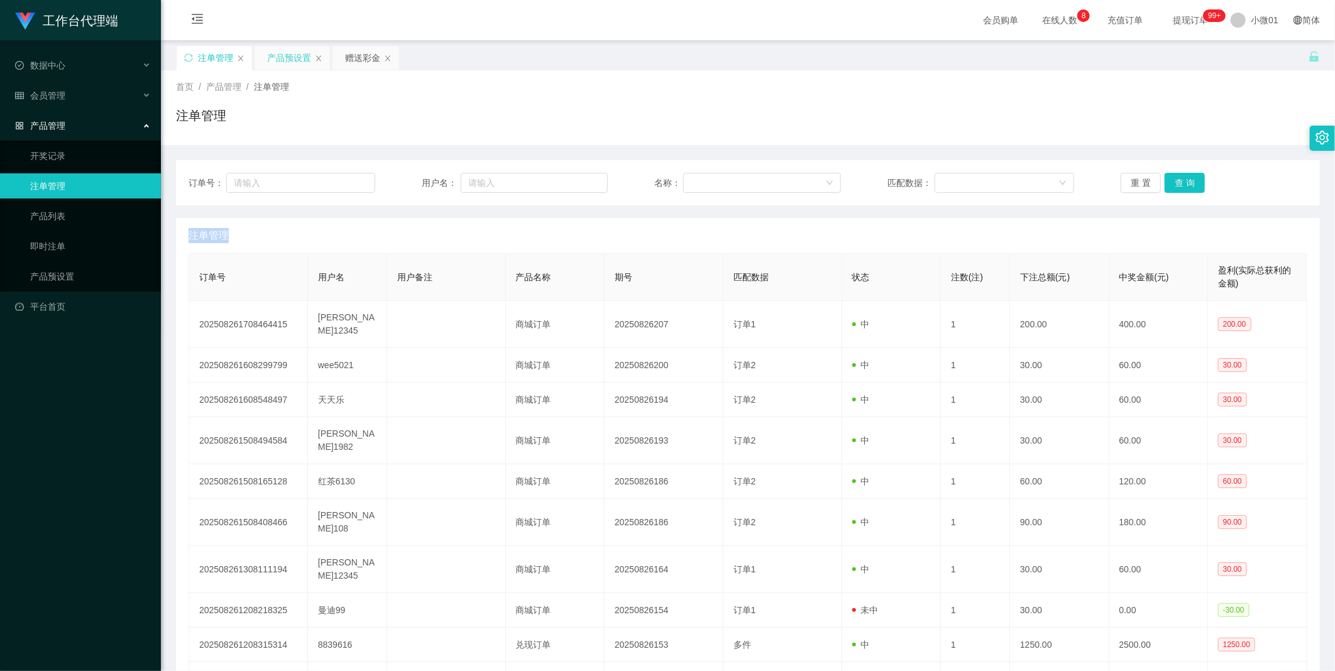
click at [297, 53] on div "产品预设置" at bounding box center [289, 58] width 44 height 24
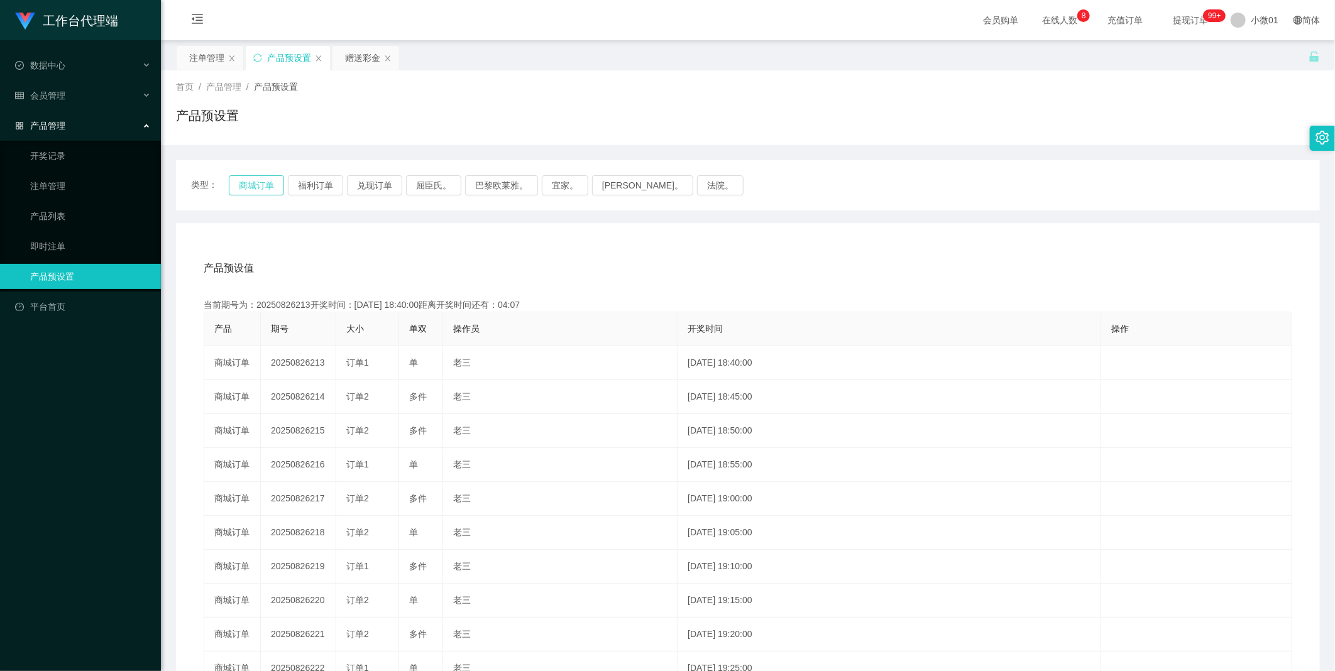
click at [258, 186] on button "商城订单" at bounding box center [256, 185] width 55 height 20
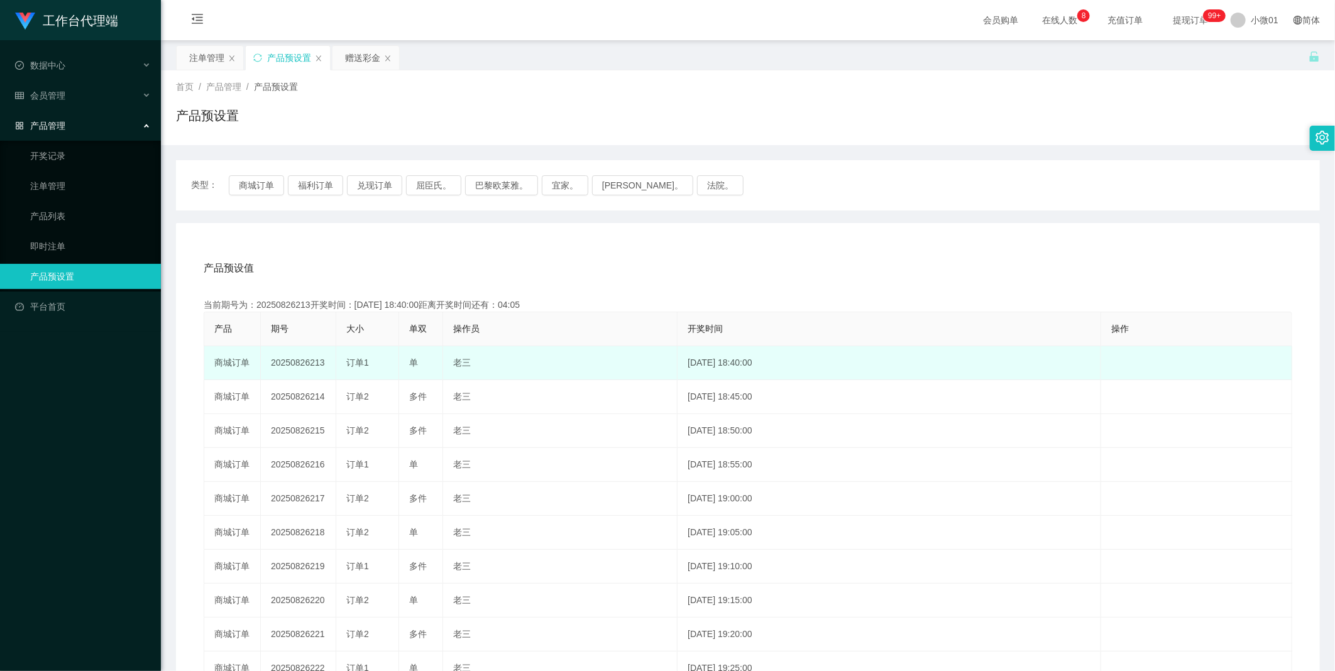
click at [281, 362] on td "20250826213" at bounding box center [298, 363] width 75 height 34
copy td "20250826213"
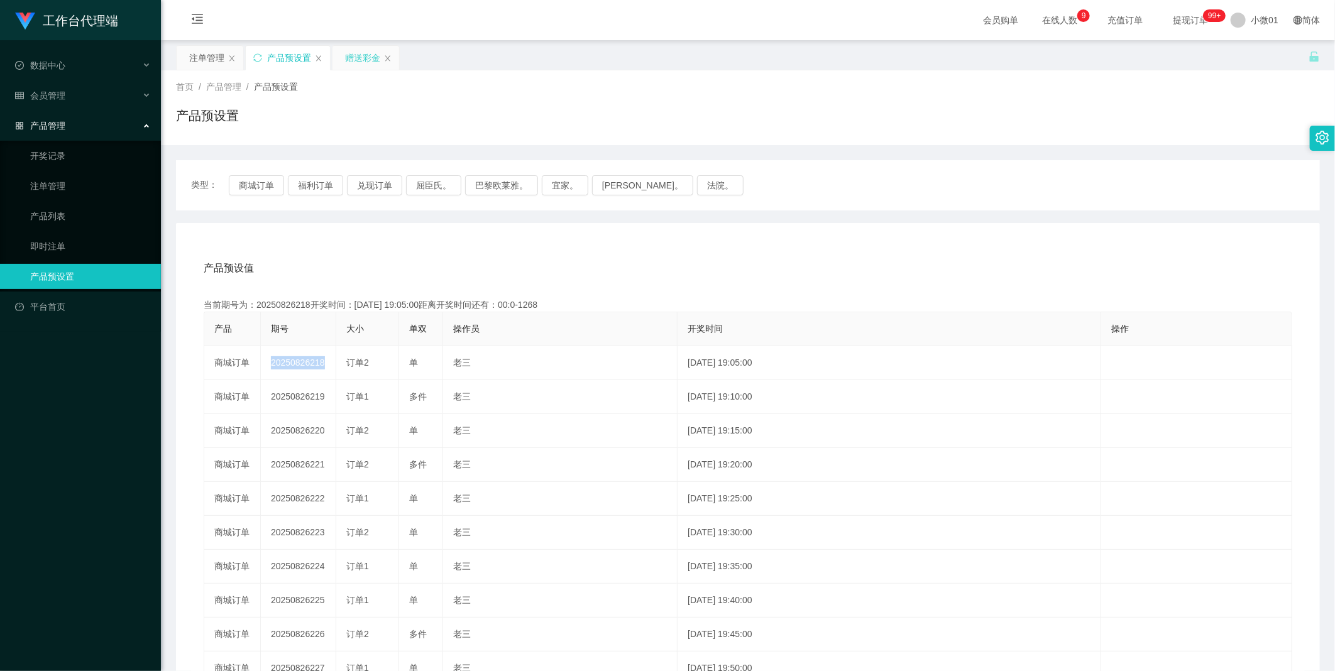
click at [353, 58] on div "赠送彩金" at bounding box center [362, 58] width 35 height 24
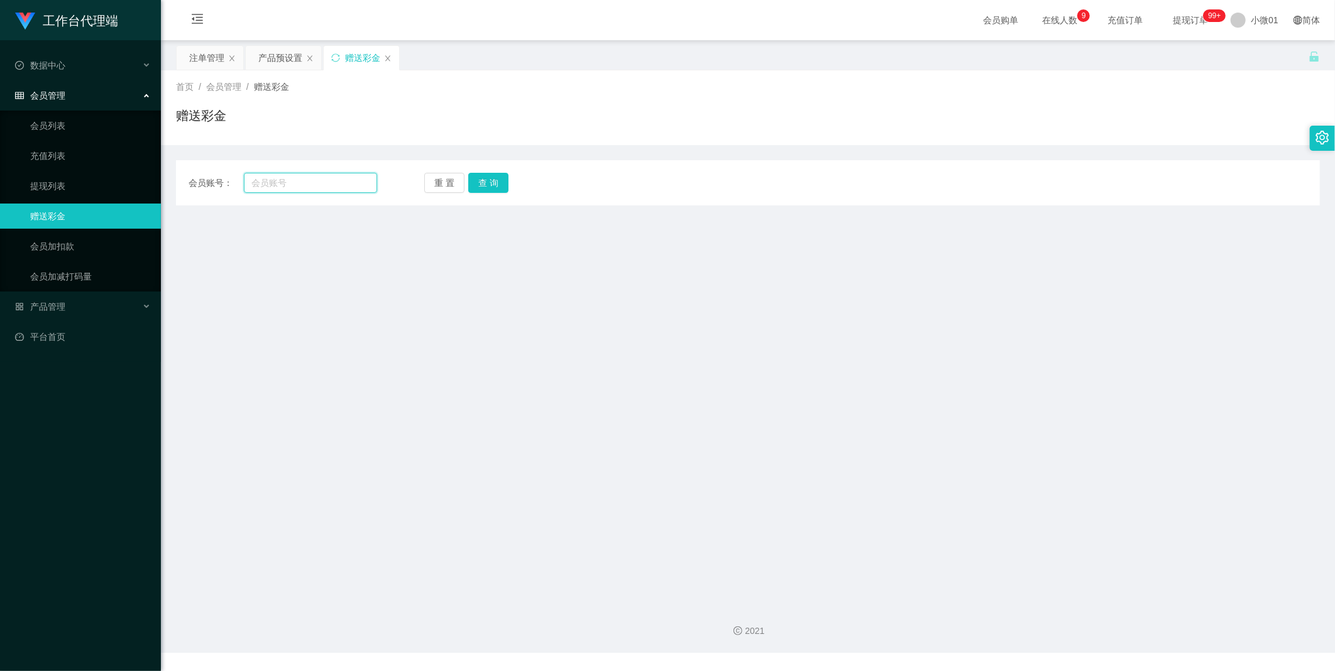
click at [287, 179] on input "text" at bounding box center [310, 183] width 133 height 20
paste input "Huiqin"
type input "Huiqin"
click at [487, 184] on button "查 询" at bounding box center [488, 183] width 40 height 20
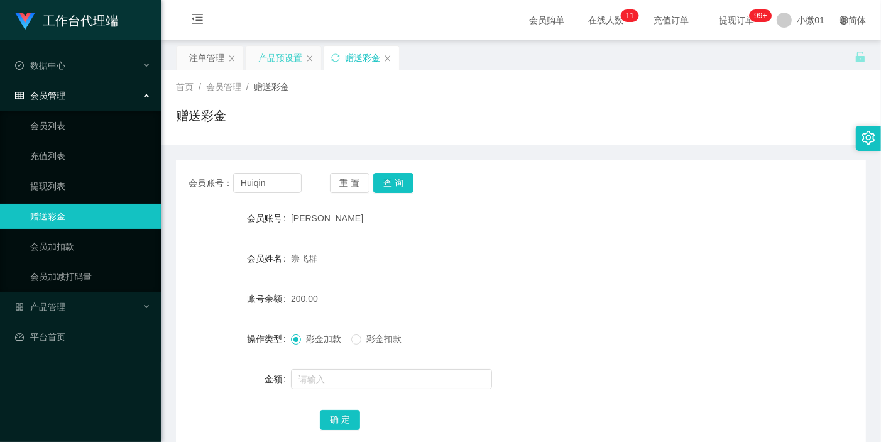
click at [271, 64] on div "产品预设置" at bounding box center [280, 58] width 44 height 24
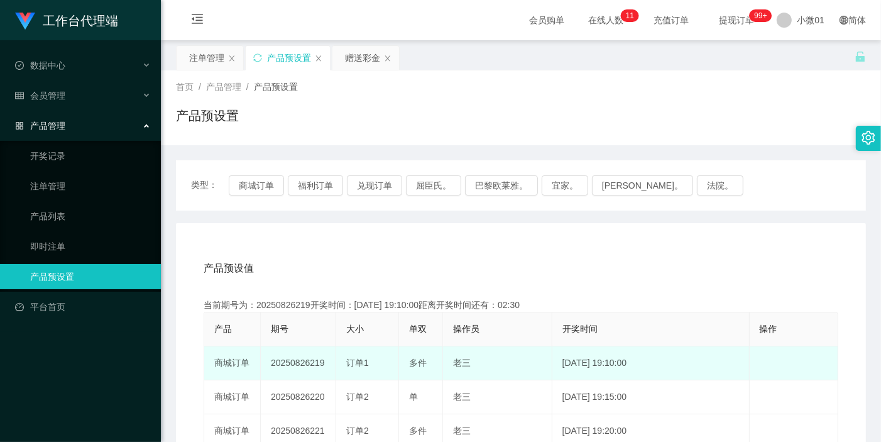
click at [285, 360] on td "20250826219" at bounding box center [298, 363] width 75 height 34
copy td "20250826219"
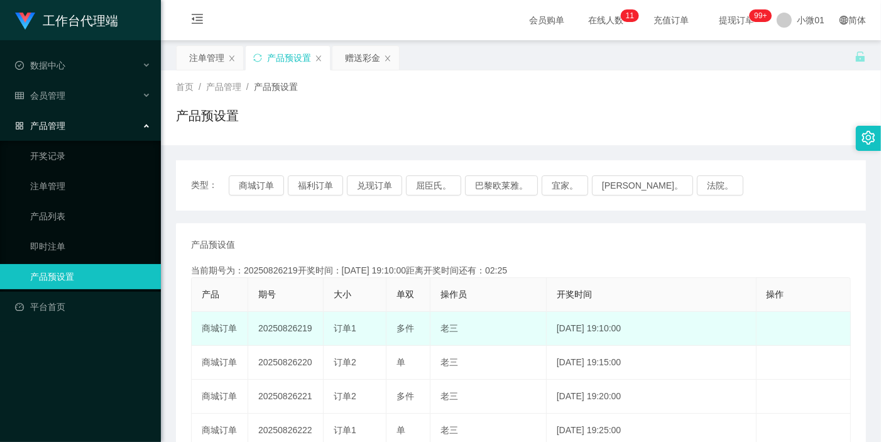
click at [284, 330] on td "20250826219" at bounding box center [285, 329] width 75 height 34
copy td "20250826219"
